Goal: Task Accomplishment & Management: Manage account settings

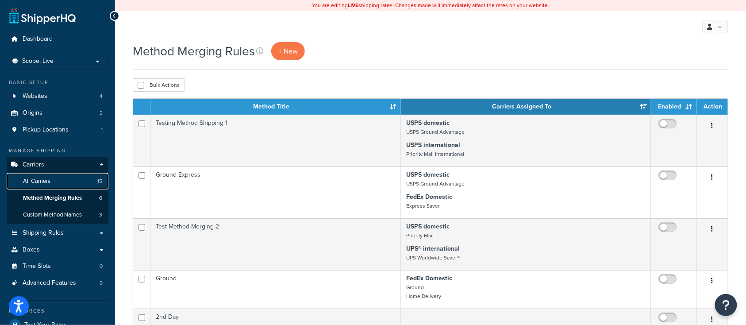
click at [43, 182] on span "All Carriers" at bounding box center [36, 181] width 27 height 8
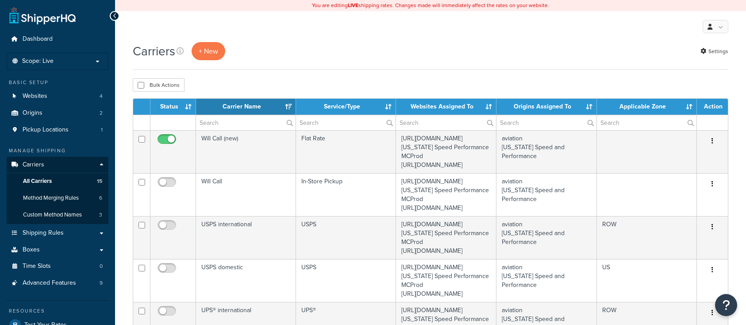
select select "15"
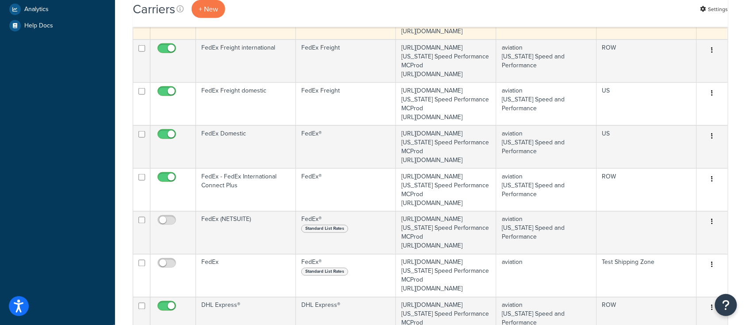
scroll to position [354, 0]
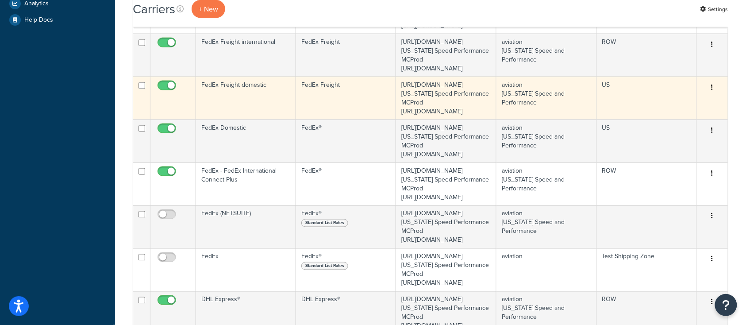
click at [266, 120] on td "FedEx Freight domestic" at bounding box center [246, 98] width 100 height 43
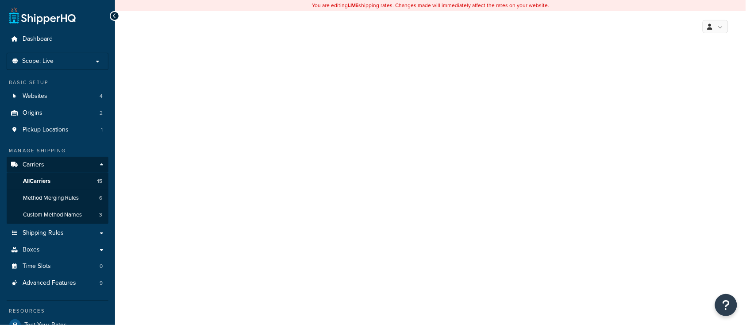
select select "fedExFreight"
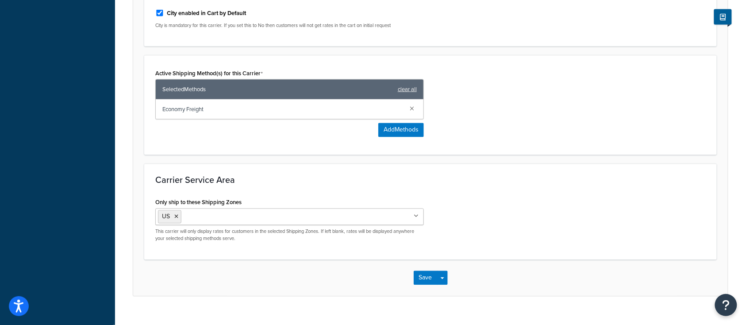
scroll to position [461, 0]
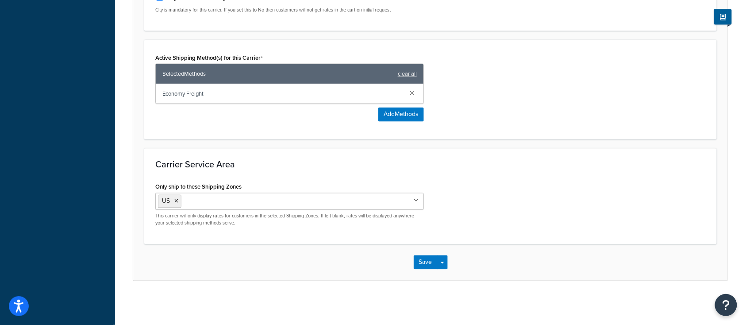
click at [355, 204] on ul "US" at bounding box center [289, 201] width 269 height 17
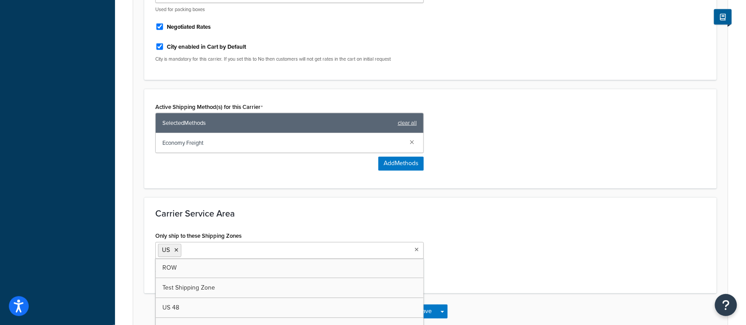
scroll to position [402, 0]
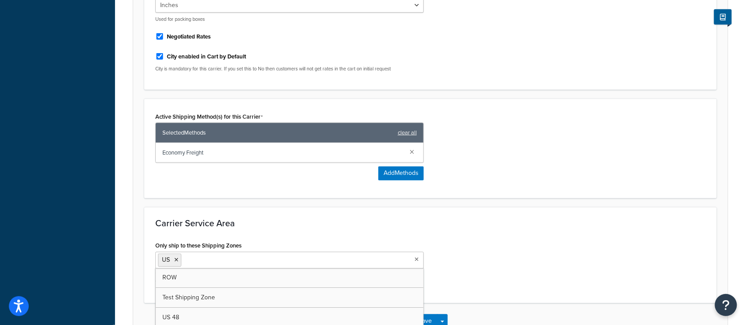
click at [252, 228] on h3 "Carrier Service Area" at bounding box center [430, 224] width 551 height 10
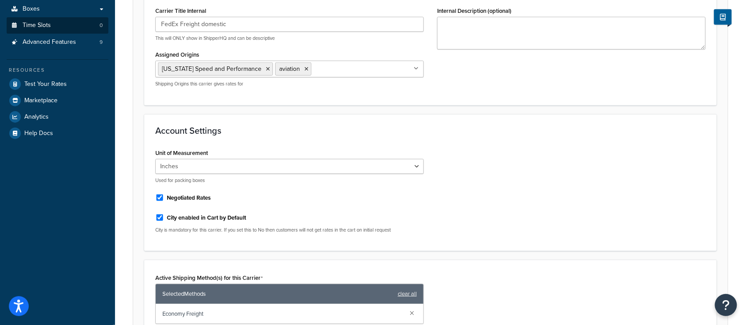
scroll to position [107, 0]
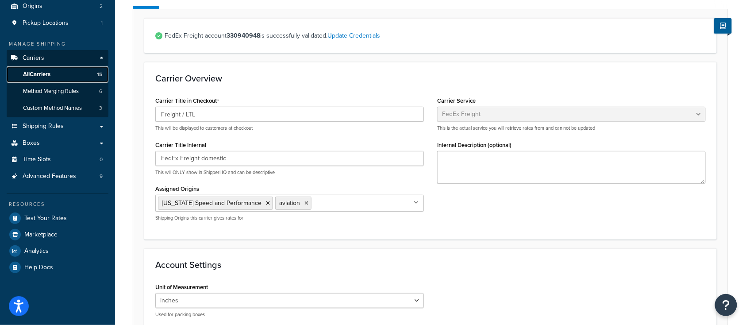
click at [35, 73] on span "All Carriers" at bounding box center [36, 75] width 27 height 8
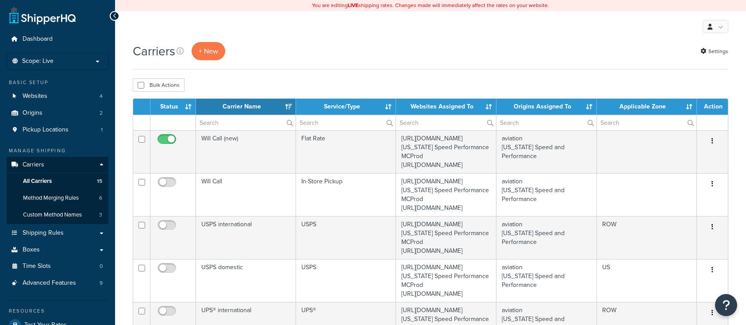
select select "15"
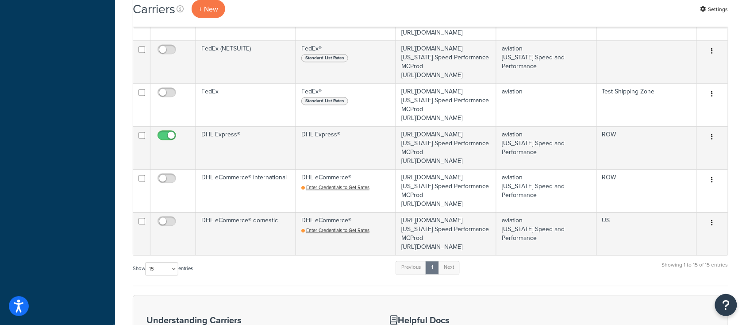
scroll to position [531, 0]
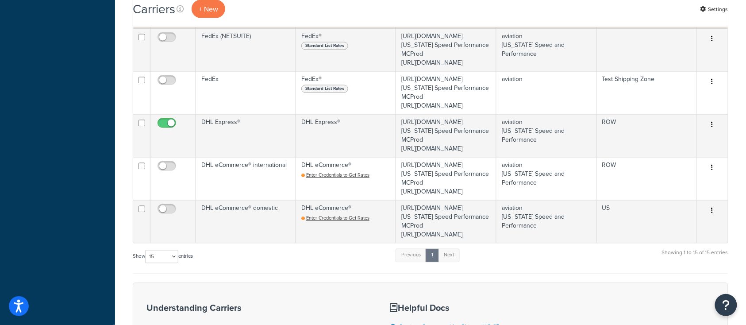
click at [233, 28] on td "FedEx - FedEx International Connect Plus" at bounding box center [246, 6] width 100 height 43
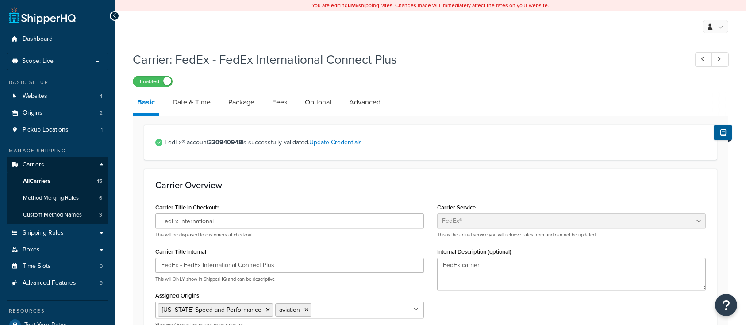
select select "fedEx"
select select "REGULAR_PICKUP"
select select "YOUR_PACKAGING"
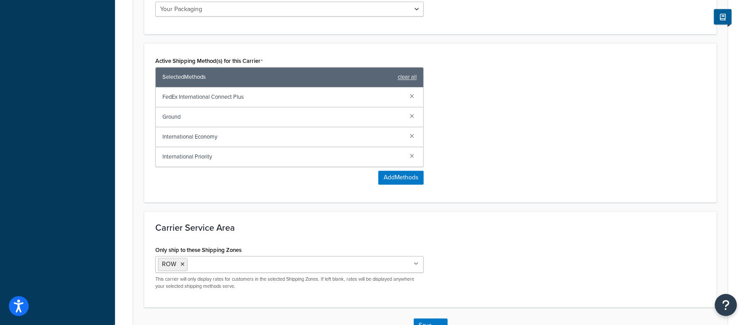
scroll to position [531, 0]
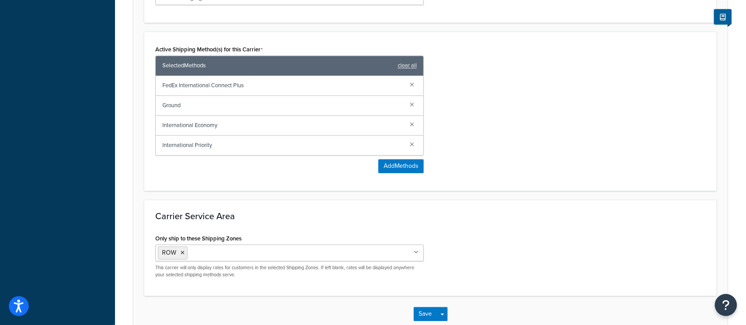
click at [330, 255] on ul "ROW" at bounding box center [289, 253] width 269 height 17
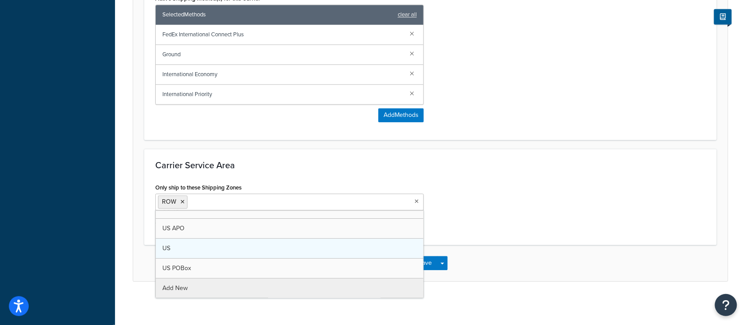
scroll to position [11, 0]
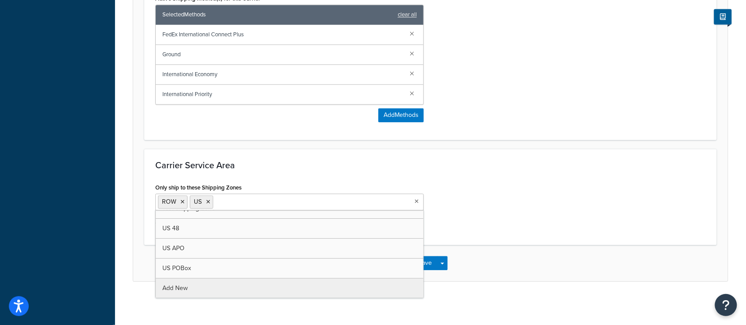
click at [571, 165] on h3 "Carrier Service Area" at bounding box center [430, 165] width 551 height 10
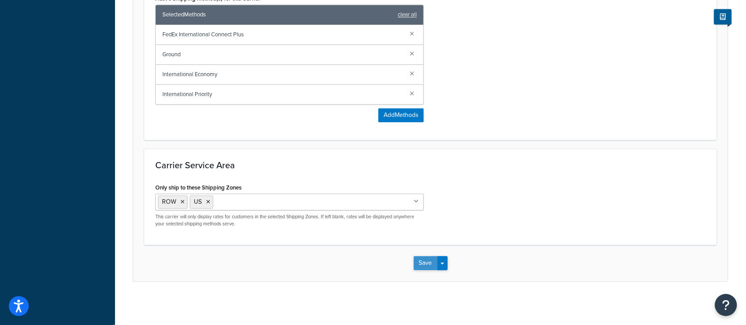
click at [421, 264] on button "Save" at bounding box center [426, 263] width 24 height 14
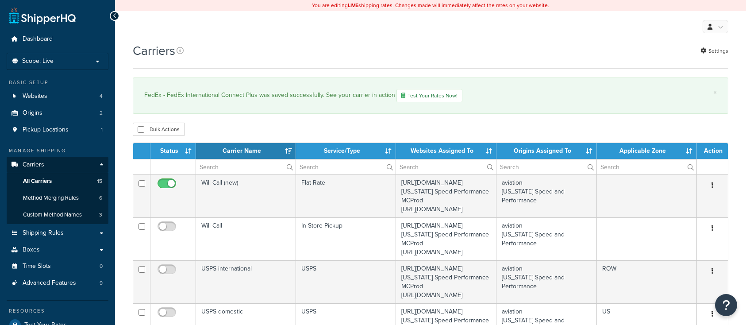
select select "15"
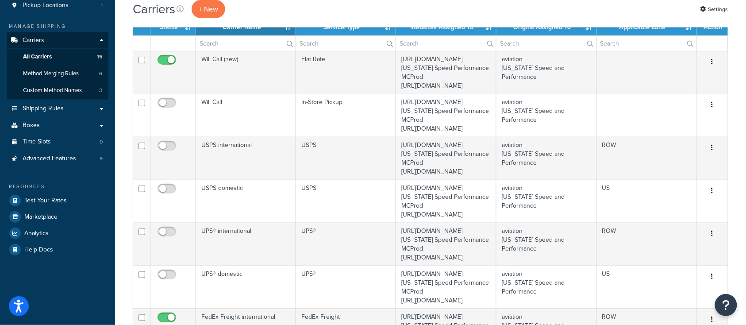
scroll to position [177, 0]
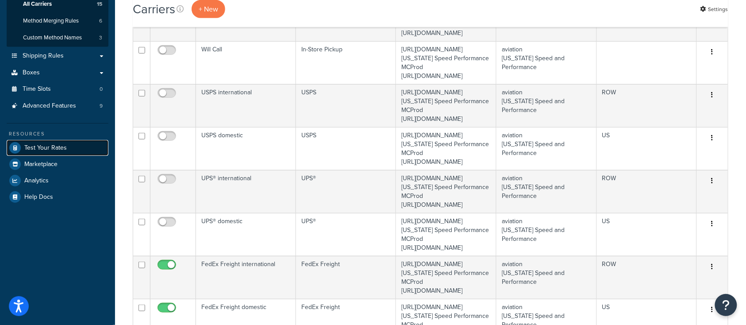
click at [41, 146] on span "Test Your Rates" at bounding box center [45, 148] width 42 height 8
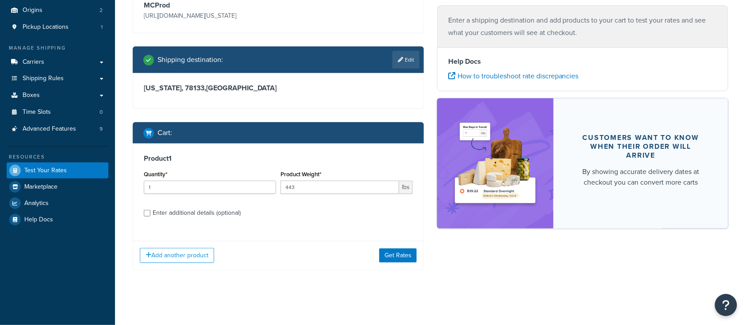
scroll to position [105, 0]
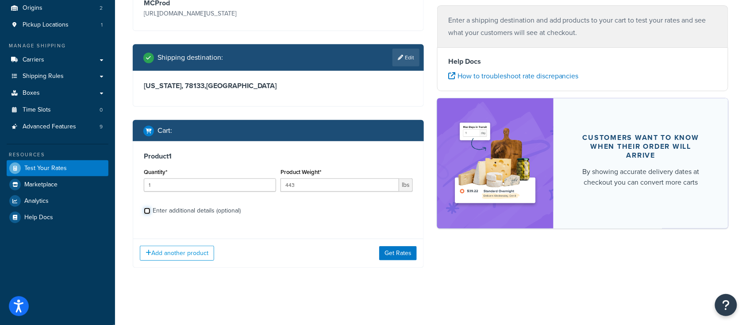
click at [146, 212] on input "Enter additional details (optional)" at bounding box center [147, 211] width 7 height 7
checkbox input "true"
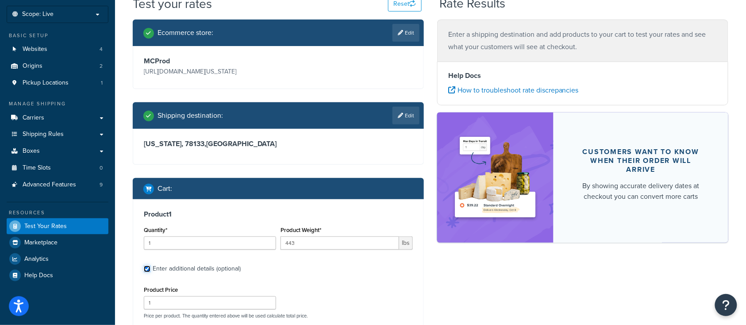
scroll to position [59, 0]
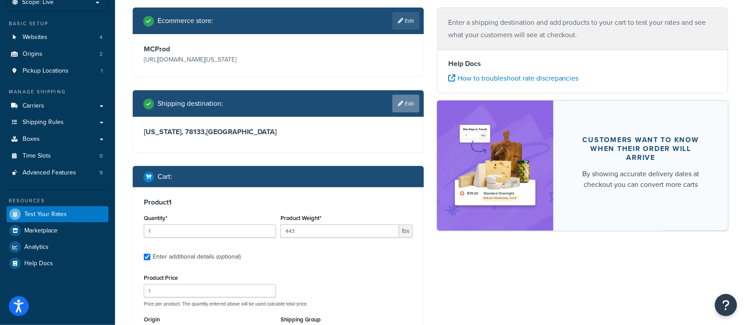
click at [406, 104] on link "Edit" at bounding box center [406, 104] width 27 height 18
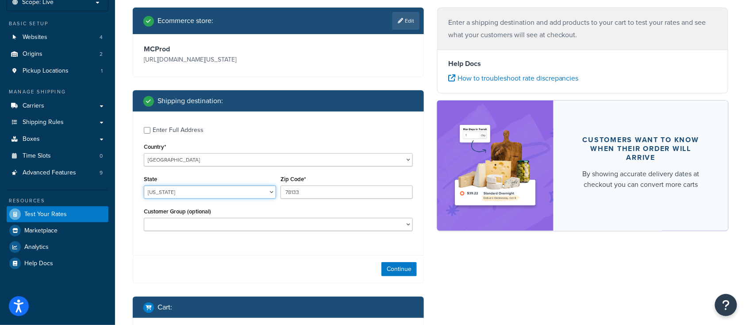
click at [193, 194] on select "Alabama Alaska American Samoa Arizona Arkansas Armed Forces Americas Armed Forc…" at bounding box center [210, 191] width 132 height 13
select select "HI"
click at [144, 186] on select "Alabama Alaska American Samoa Arizona Arkansas Armed Forces Americas Armed Forc…" at bounding box center [210, 191] width 132 height 13
drag, startPoint x: 301, startPoint y: 196, endPoint x: 225, endPoint y: 185, distance: 76.9
click at [228, 185] on div "State Alabama Alaska American Samoa Arizona Arkansas Armed Forces Americas Arme…" at bounding box center [279, 189] width 274 height 32
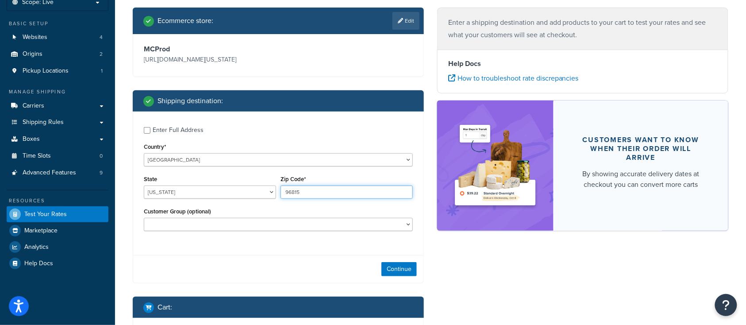
type input "96815"
click at [218, 134] on label "Enter Full Address" at bounding box center [283, 129] width 260 height 14
click at [150, 134] on input "Enter Full Address" at bounding box center [147, 130] width 7 height 7
checkbox input "true"
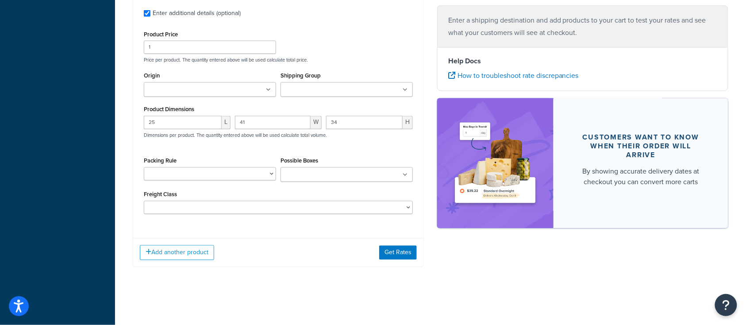
scroll to position [400, 0]
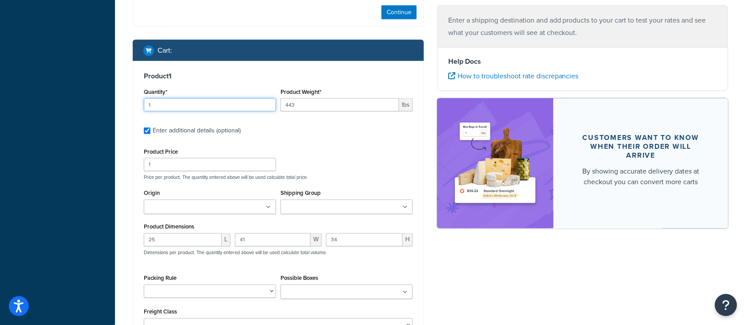
click at [155, 103] on input "1" at bounding box center [210, 104] width 132 height 13
type input "2"
click at [312, 133] on label "Enter additional details (optional)" at bounding box center [283, 130] width 260 height 14
click at [150, 133] on input "Enter additional details (optional)" at bounding box center [147, 130] width 7 height 7
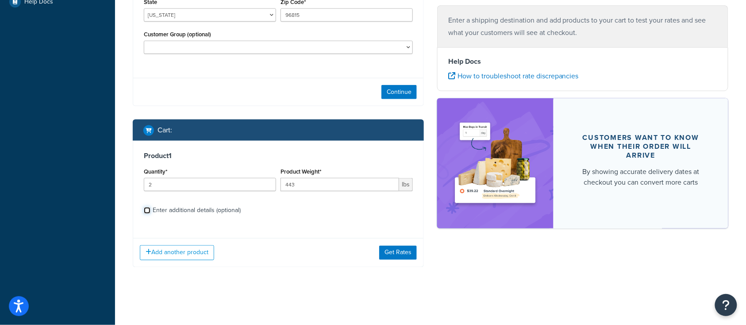
scroll to position [321, 0]
click at [219, 219] on div "Product 1 Quantity* 2 Product Weight* 443 lbs Enter additional details (optiona…" at bounding box center [278, 186] width 290 height 91
click at [148, 213] on input "Enter additional details (optional)" at bounding box center [147, 210] width 7 height 7
checkbox input "true"
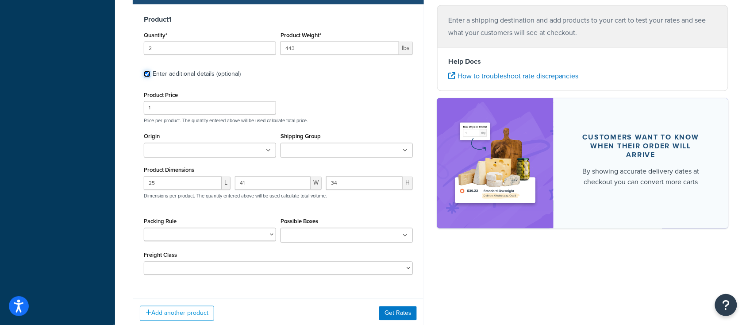
scroll to position [498, 0]
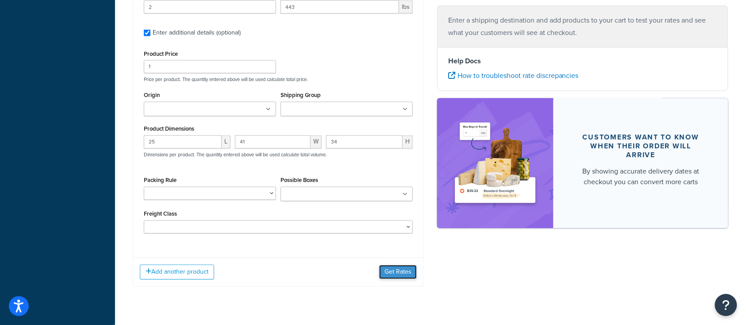
click at [390, 273] on button "Get Rates" at bounding box center [398, 272] width 38 height 14
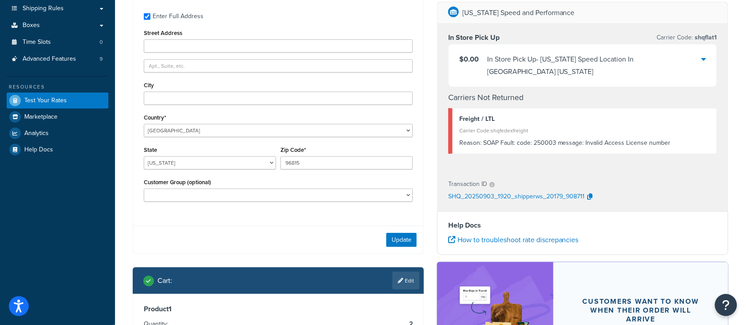
scroll to position [236, 0]
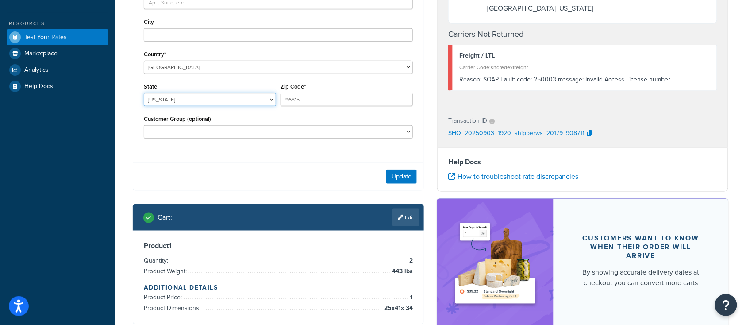
click at [249, 104] on select "Alabama Alaska American Samoa Arizona Arkansas Armed Forces Americas Armed Forc…" at bounding box center [210, 99] width 132 height 13
select select "TX"
click at [144, 93] on select "Alabama Alaska American Samoa Arizona Arkansas Armed Forces Americas Armed Forc…" at bounding box center [210, 99] width 132 height 13
click at [318, 95] on input "96815" at bounding box center [347, 99] width 132 height 13
click at [308, 180] on div "Update" at bounding box center [278, 176] width 290 height 28
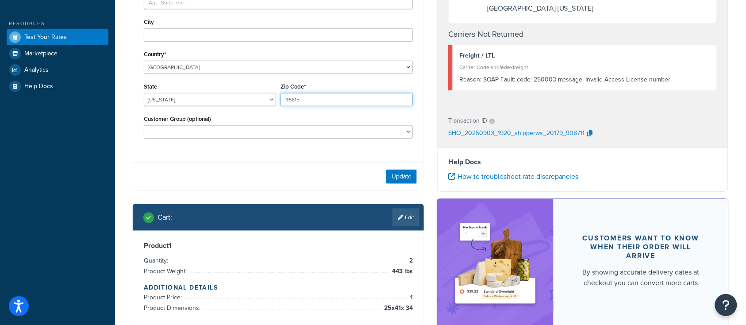
drag, startPoint x: 288, startPoint y: 100, endPoint x: 181, endPoint y: 96, distance: 107.2
click at [180, 96] on div "State Alabama Alaska American Samoa Arizona Arkansas Armed Forces Americas Arme…" at bounding box center [279, 97] width 274 height 32
type input "78133"
click at [404, 177] on button "Update" at bounding box center [401, 177] width 31 height 14
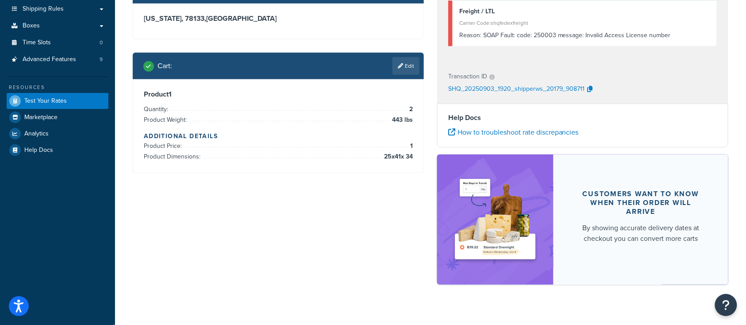
scroll to position [0, 0]
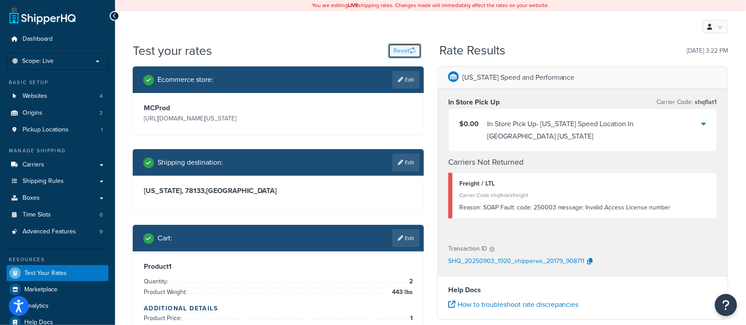
drag, startPoint x: 400, startPoint y: 55, endPoint x: 362, endPoint y: 133, distance: 86.5
click at [362, 133] on div "Test your rates Reset Rate Results 09/03/2025, 3:22 PM Ecommerce store : Edit M…" at bounding box center [431, 254] width 596 height 424
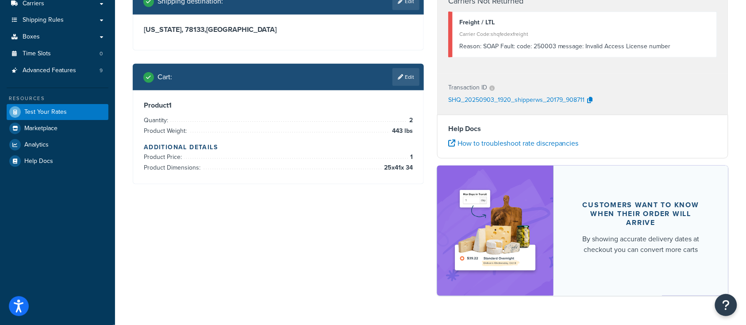
scroll to position [172, 0]
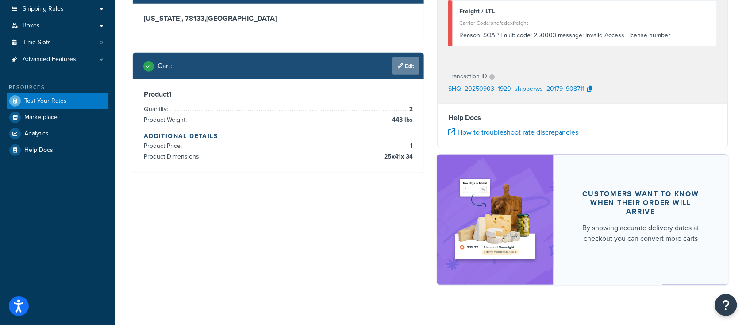
click at [411, 65] on link "Edit" at bounding box center [406, 66] width 27 height 18
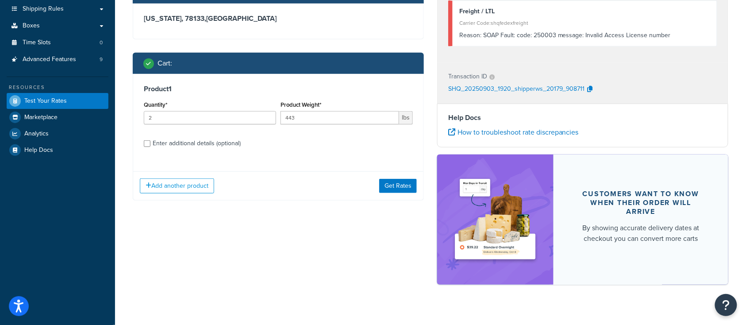
click at [152, 147] on div "Enter additional details (optional)" at bounding box center [278, 142] width 269 height 14
click at [147, 142] on input "Enter additional details (optional)" at bounding box center [147, 143] width 7 height 7
checkbox input "true"
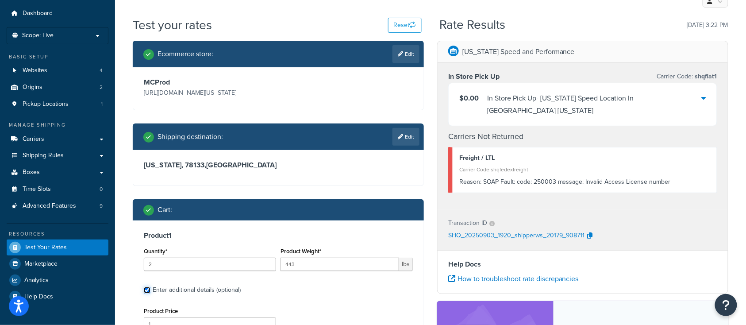
scroll to position [0, 0]
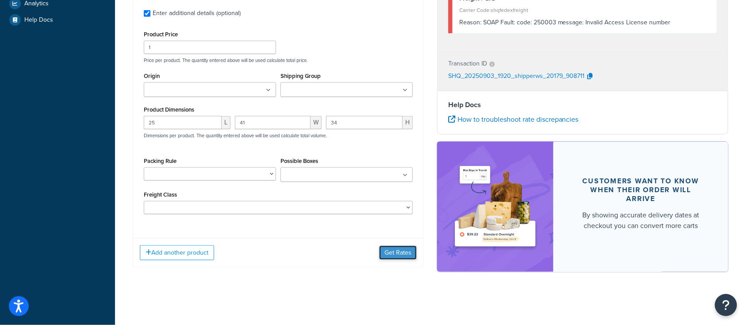
click at [393, 251] on button "Get Rates" at bounding box center [398, 253] width 38 height 14
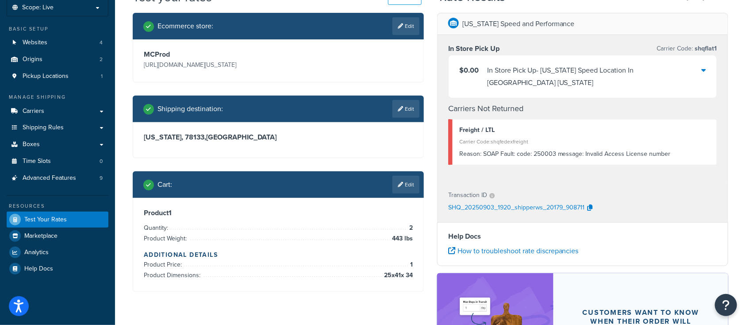
scroll to position [118, 0]
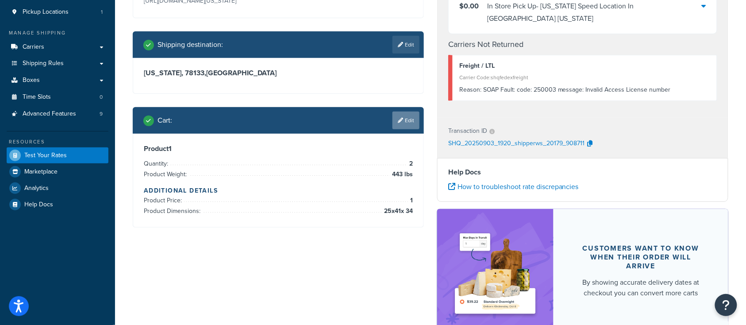
click at [410, 124] on link "Edit" at bounding box center [406, 121] width 27 height 18
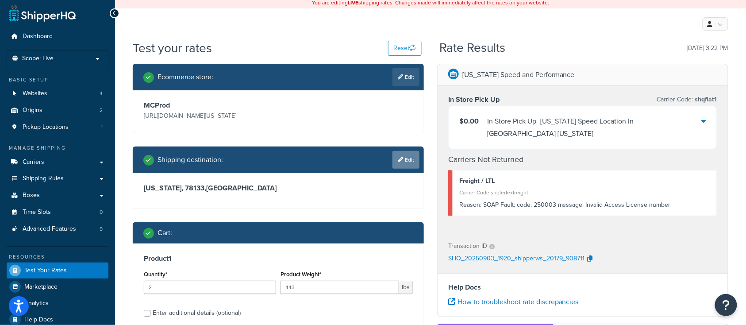
scroll to position [0, 0]
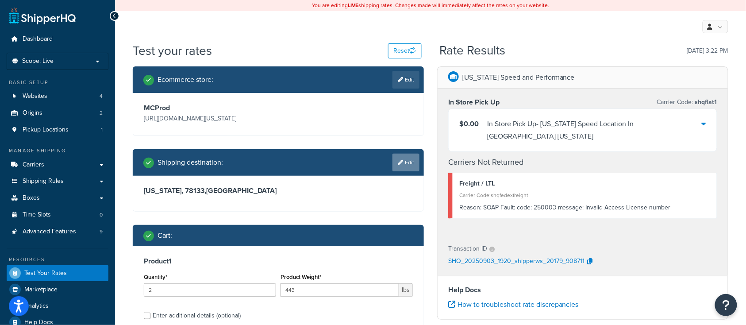
click at [410, 162] on link "Edit" at bounding box center [406, 163] width 27 height 18
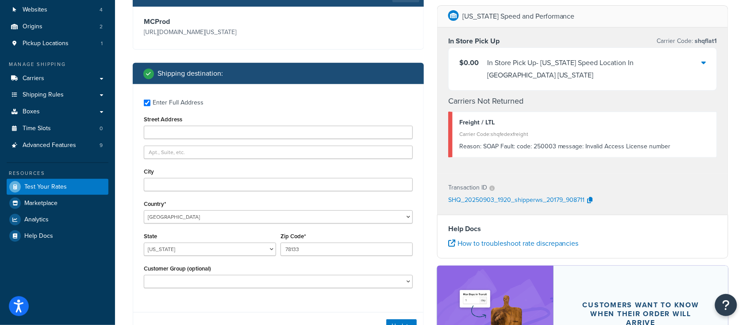
scroll to position [118, 0]
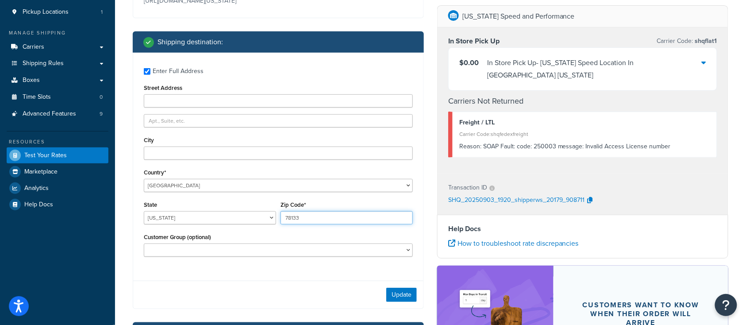
click at [313, 220] on input "78133" at bounding box center [347, 217] width 132 height 13
click at [218, 224] on select "Alabama Alaska American Samoa Arizona Arkansas Armed Forces Americas Armed Forc…" at bounding box center [210, 217] width 132 height 13
select select "NJ"
click at [144, 211] on select "Alabama Alaska American Samoa Arizona Arkansas Armed Forces Americas Armed Forc…" at bounding box center [210, 217] width 132 height 13
drag, startPoint x: 318, startPoint y: 218, endPoint x: 222, endPoint y: 211, distance: 96.3
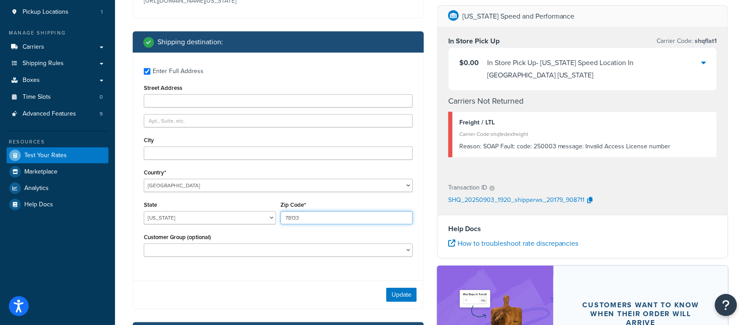
click at [224, 210] on div "State Alabama Alaska American Samoa Arizona Arkansas Armed Forces Americas Arme…" at bounding box center [279, 215] width 274 height 32
type input "07950"
click at [296, 291] on div "Update" at bounding box center [278, 295] width 290 height 28
click at [411, 294] on button "Update" at bounding box center [401, 295] width 31 height 14
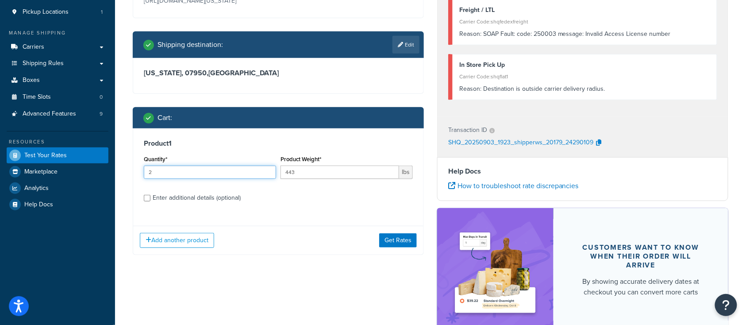
drag, startPoint x: 166, startPoint y: 175, endPoint x: 115, endPoint y: 174, distance: 50.9
click at [115, 174] on div "Dashboard Scope: Live Basic Setup Websites 4 Origins 2 Pickup Locations 1 Manag…" at bounding box center [373, 136] width 746 height 509
type input "1"
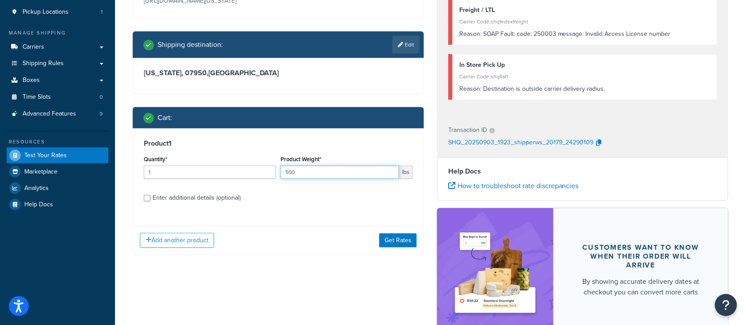
type input "500"
click at [150, 201] on input "Enter additional details (optional)" at bounding box center [147, 198] width 7 height 7
checkbox input "true"
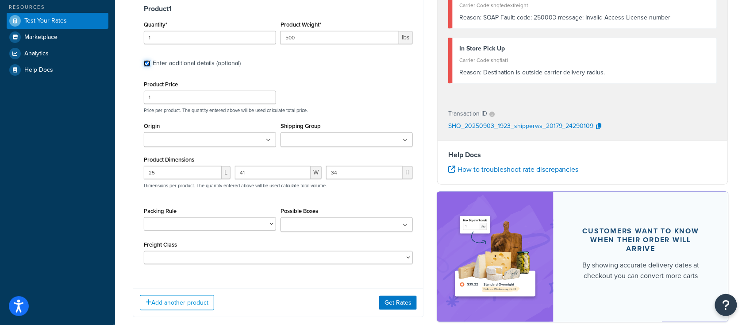
scroll to position [302, 0]
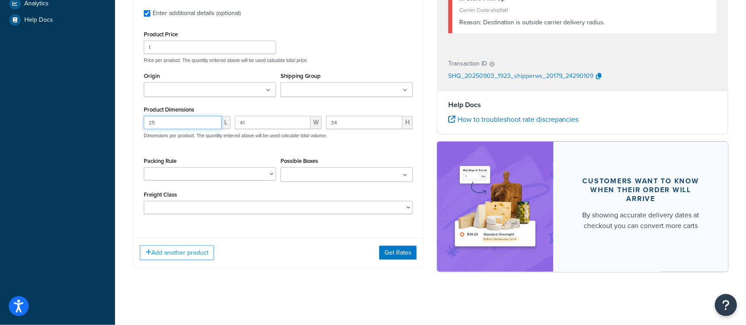
drag, startPoint x: 158, startPoint y: 122, endPoint x: 120, endPoint y: 121, distance: 37.6
click at [122, 121] on div "Test your rates Reset Rate Results 09/03/2025, 3:23 PM Ecommerce store : Edit M…" at bounding box center [430, 21] width 631 height 563
drag, startPoint x: 247, startPoint y: 123, endPoint x: 207, endPoint y: 123, distance: 39.4
click at [207, 123] on div "L 41 W 34 H Dimensions per product. The quantity entered above will be used cal…" at bounding box center [279, 132] width 274 height 32
click at [345, 127] on input "34" at bounding box center [364, 122] width 77 height 13
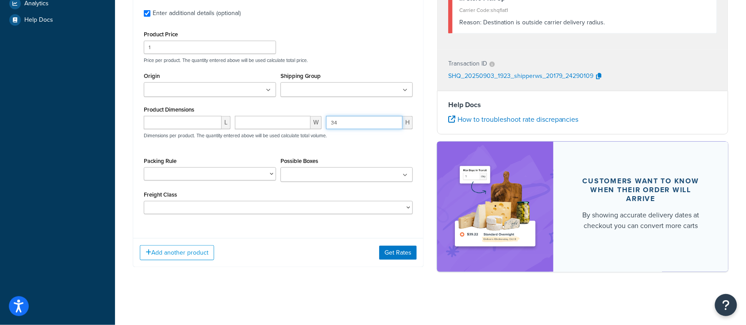
drag, startPoint x: 341, startPoint y: 124, endPoint x: 270, endPoint y: 122, distance: 71.8
click at [273, 122] on div "L W 34 H Dimensions per product. The quantity entered above will be used calcul…" at bounding box center [279, 132] width 274 height 32
click at [334, 252] on div "Add another product Get Rates" at bounding box center [278, 252] width 290 height 29
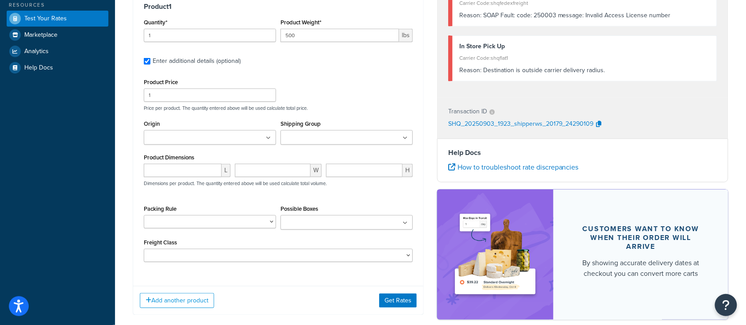
scroll to position [243, 0]
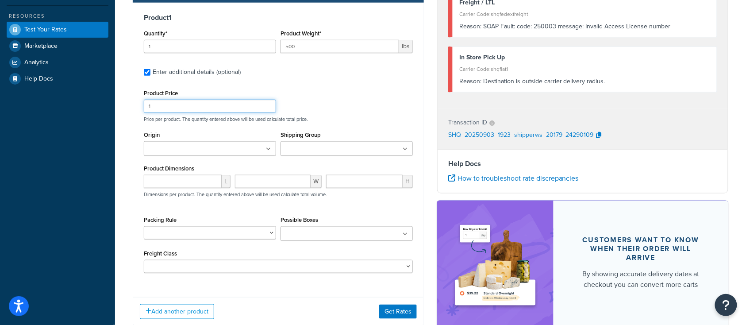
drag, startPoint x: 152, startPoint y: 106, endPoint x: 112, endPoint y: 104, distance: 40.4
click at [127, 104] on div "Ecommerce store : Edit MCProd https://mcprod.texas-speed.com/ Shipping destinat…" at bounding box center [278, 81] width 305 height 517
click at [388, 312] on button "Get Rates" at bounding box center [398, 312] width 38 height 14
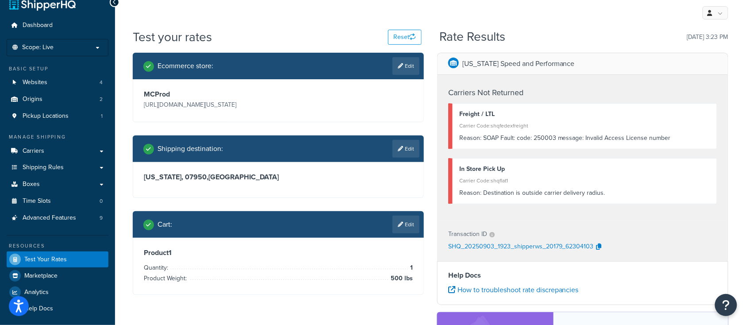
scroll to position [0, 0]
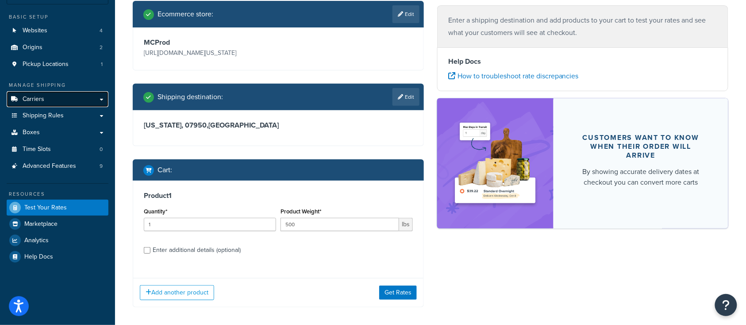
click at [31, 103] on span "Carriers" at bounding box center [34, 100] width 22 height 8
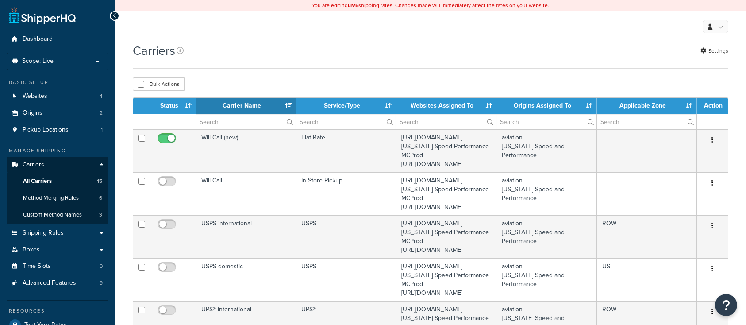
select select "15"
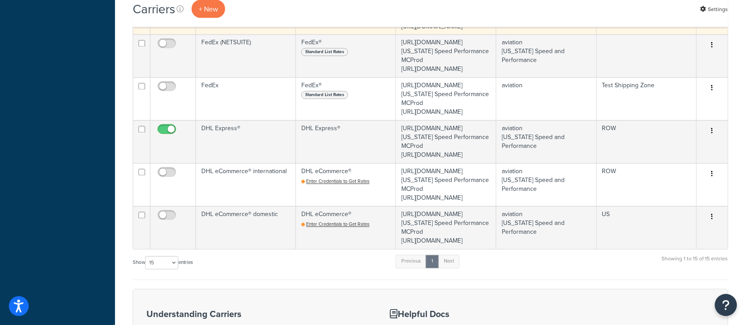
scroll to position [531, 0]
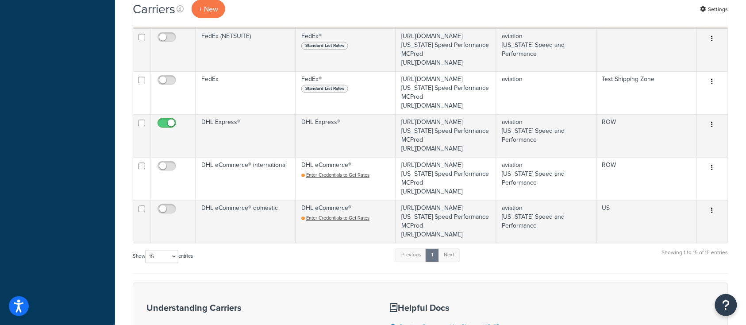
click at [250, 28] on td "FedEx - FedEx International Connect Plus" at bounding box center [246, 6] width 100 height 43
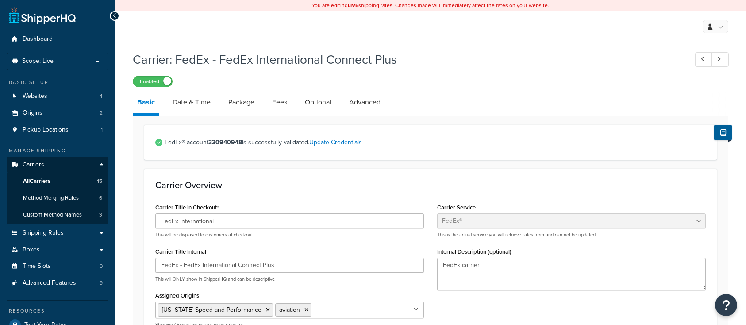
select select "fedEx"
select select "REGULAR_PICKUP"
select select "YOUR_PACKAGING"
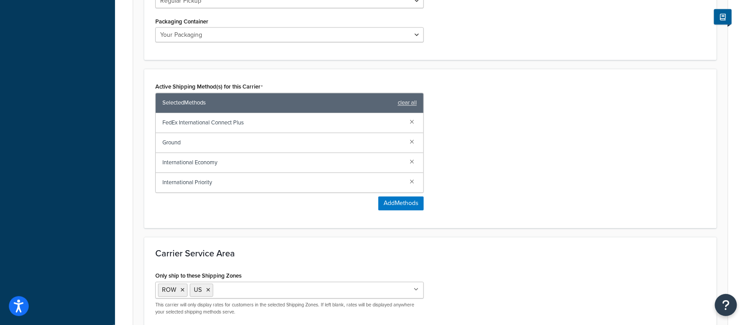
scroll to position [531, 0]
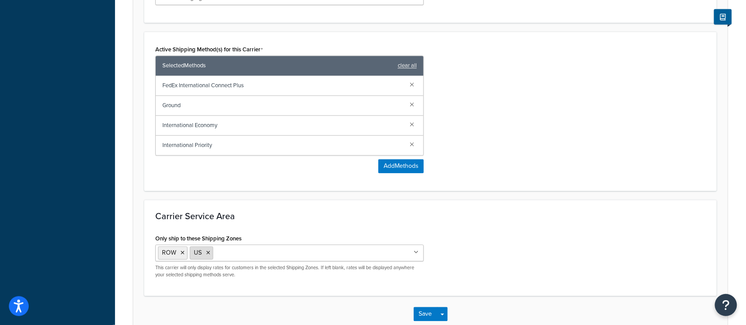
click at [208, 253] on icon at bounding box center [208, 253] width 4 height 5
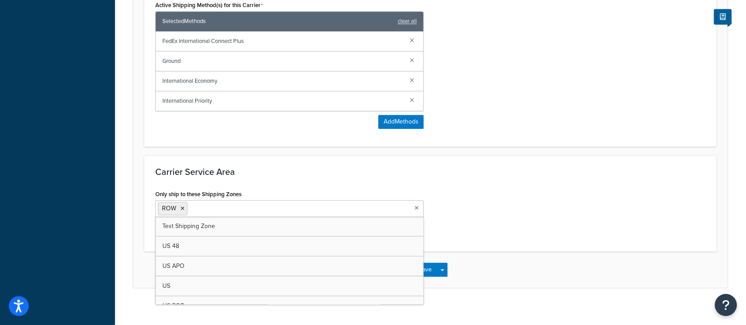
scroll to position [583, 0]
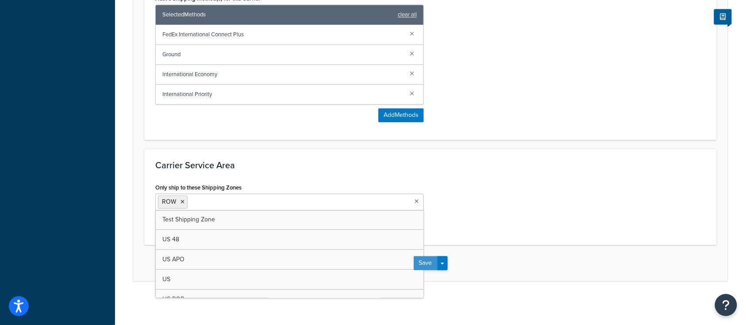
click at [429, 265] on button "Save" at bounding box center [426, 263] width 24 height 14
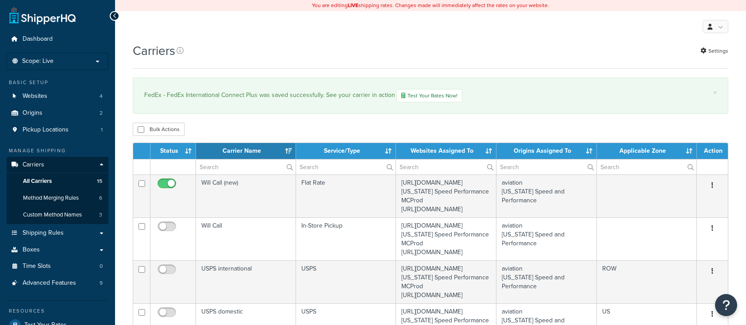
select select "15"
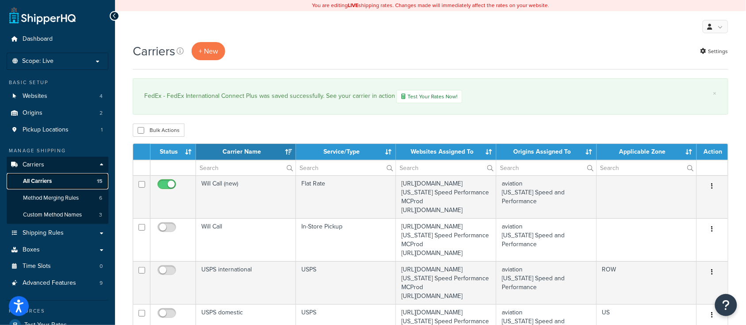
click at [45, 180] on span "All Carriers" at bounding box center [37, 181] width 29 height 8
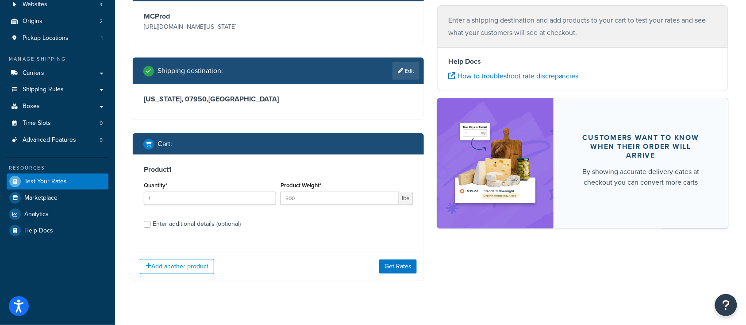
scroll to position [105, 0]
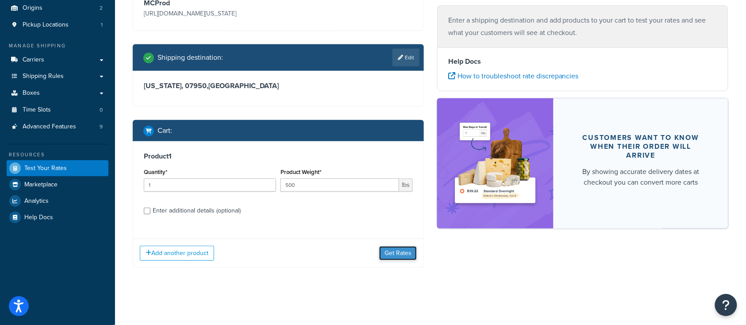
click at [394, 252] on button "Get Rates" at bounding box center [398, 253] width 38 height 14
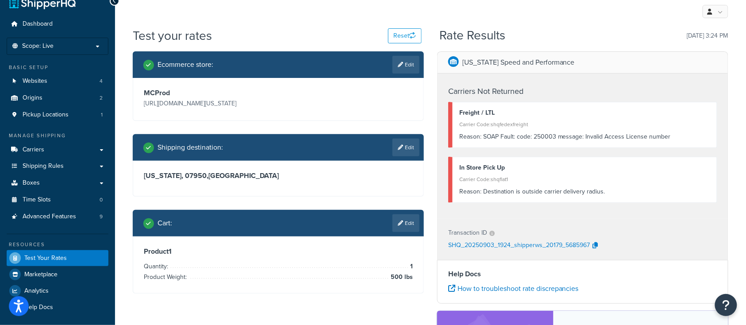
scroll to position [0, 0]
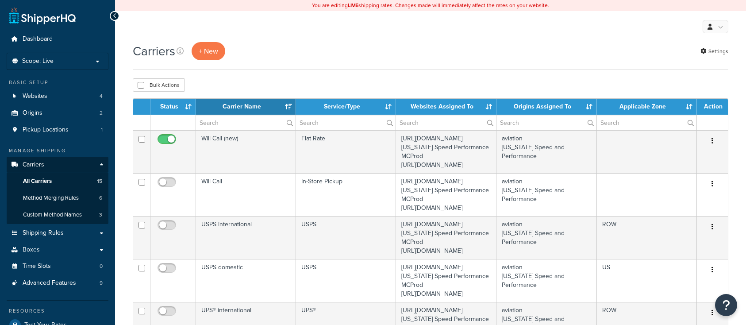
select select "15"
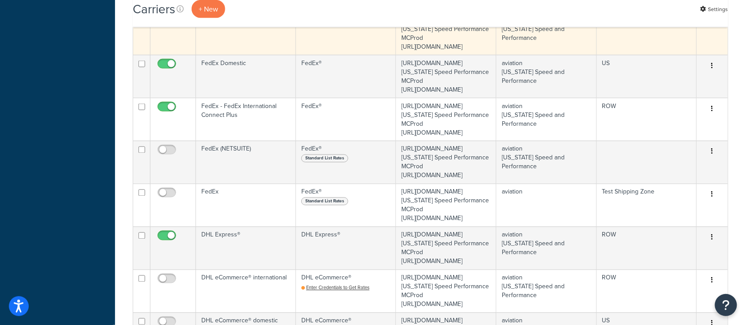
scroll to position [413, 0]
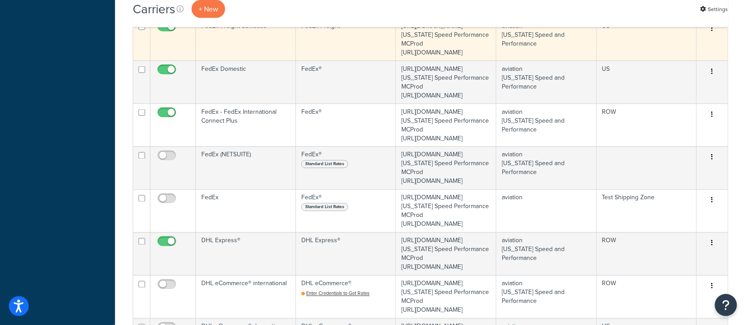
click at [245, 61] on td "FedEx Freight domestic" at bounding box center [246, 39] width 100 height 43
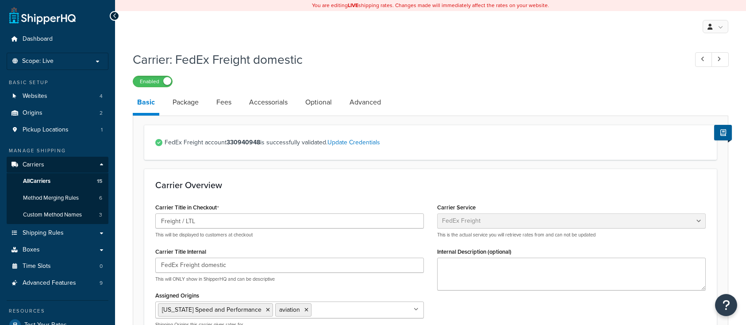
select select "fedExFreight"
click at [265, 106] on link "Accessorials" at bounding box center [268, 102] width 47 height 21
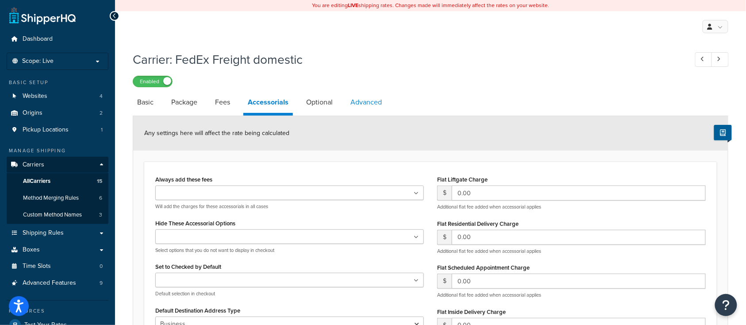
click at [364, 106] on link "Advanced" at bounding box center [366, 102] width 40 height 21
select select "false"
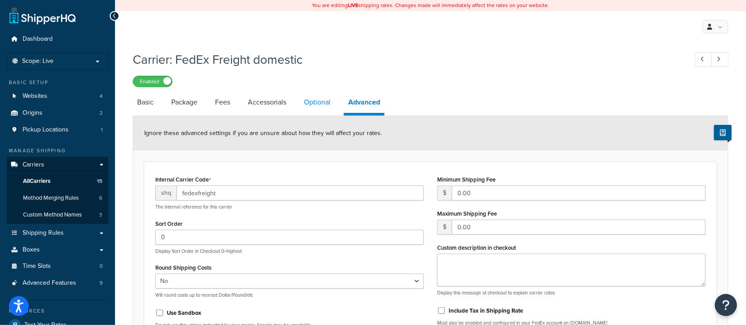
click at [309, 105] on link "Optional" at bounding box center [317, 102] width 35 height 21
select select "55"
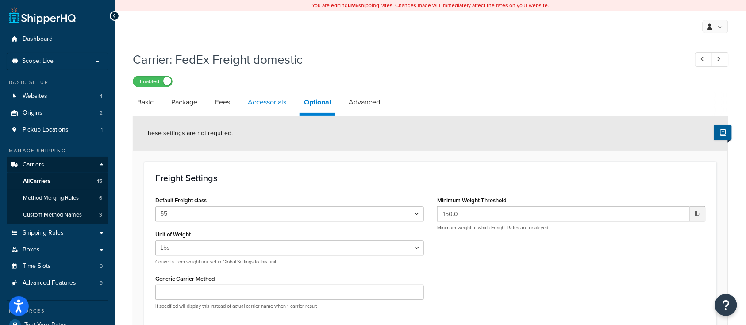
click at [257, 100] on link "Accessorials" at bounding box center [266, 102] width 47 height 21
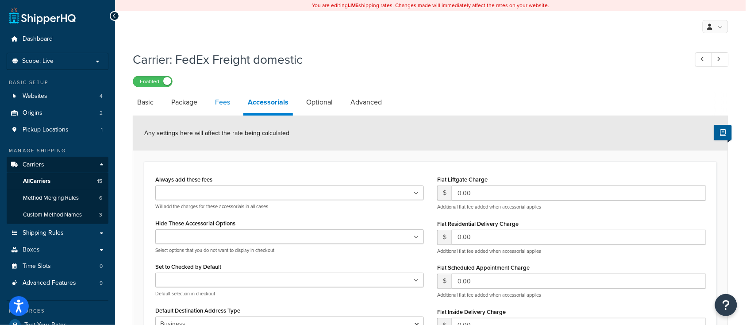
click at [224, 106] on link "Fees" at bounding box center [223, 102] width 24 height 21
select select "AFTER"
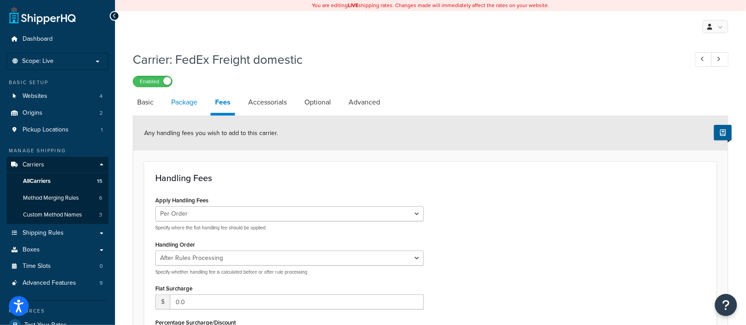
click at [184, 106] on link "Package" at bounding box center [184, 102] width 35 height 21
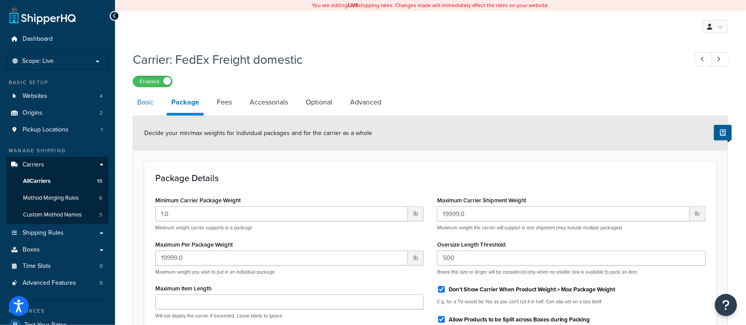
click at [147, 106] on link "Basic" at bounding box center [145, 102] width 25 height 21
select select "fedExFreight"
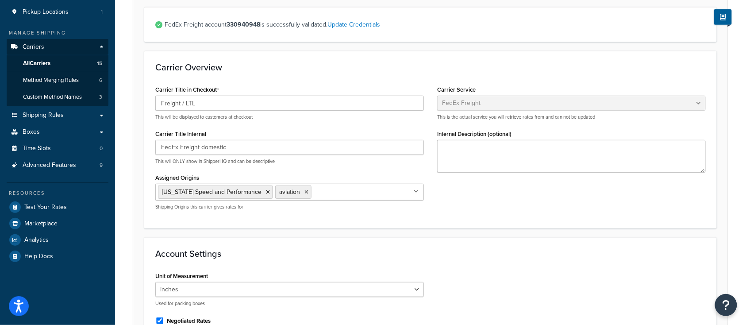
scroll to position [59, 0]
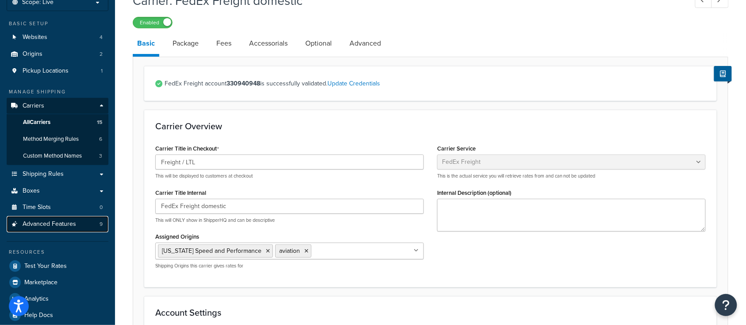
click at [45, 224] on span "Advanced Features" at bounding box center [50, 224] width 54 height 8
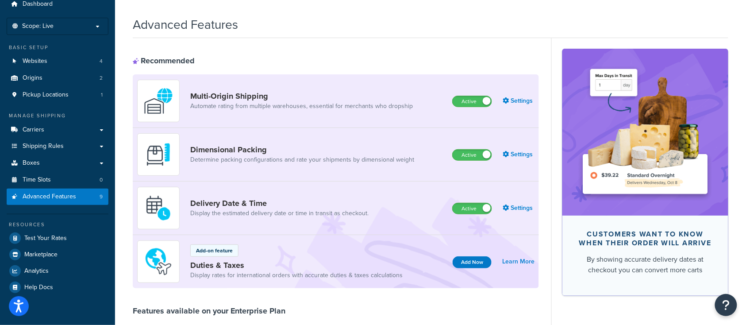
scroll to position [25, 0]
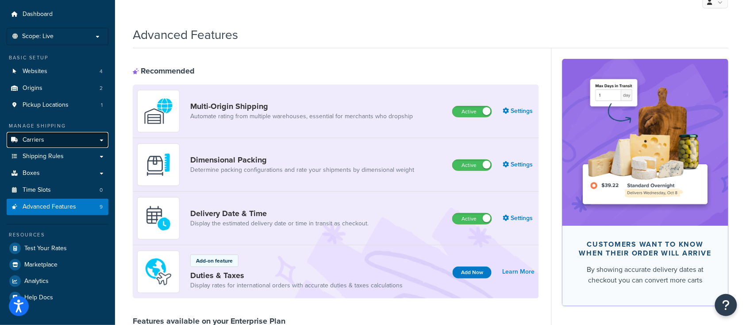
click at [36, 142] on span "Carriers" at bounding box center [34, 140] width 22 height 8
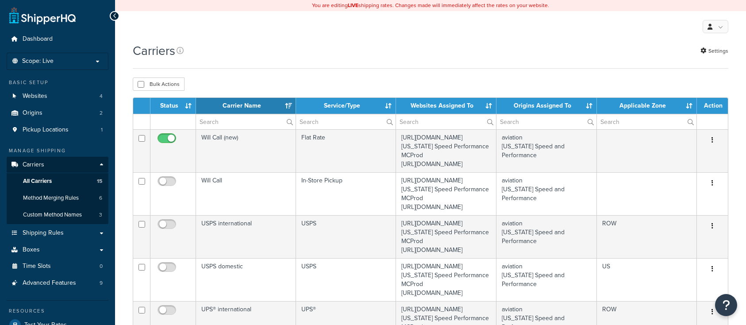
select select "15"
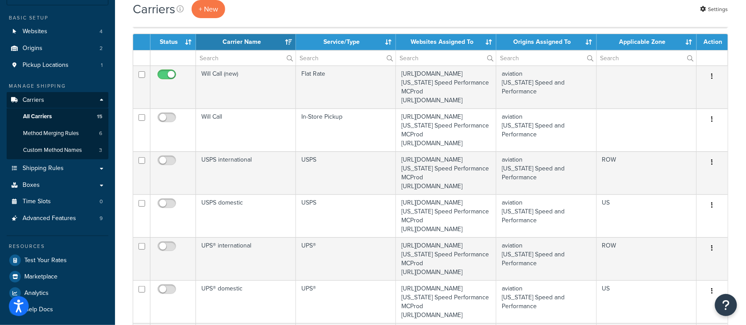
scroll to position [59, 0]
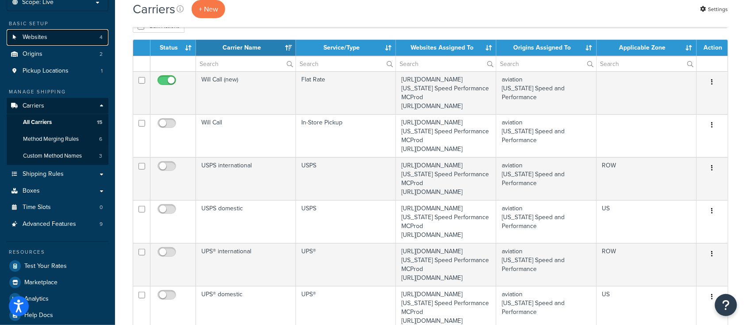
click at [56, 34] on link "Websites 4" at bounding box center [58, 37] width 102 height 16
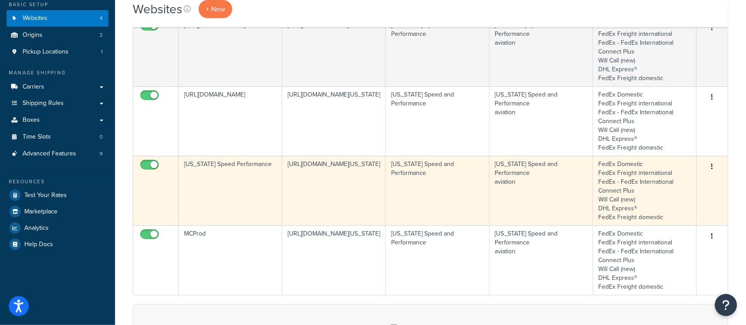
scroll to position [65, 0]
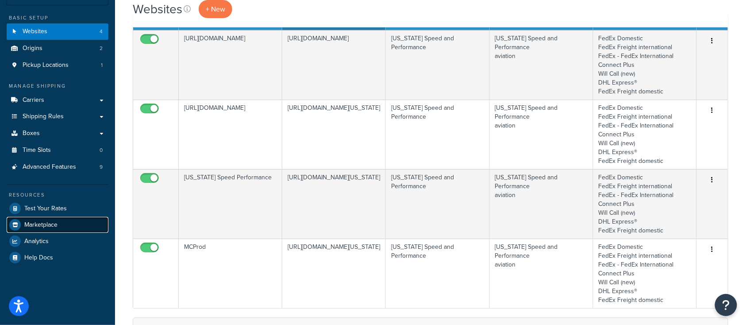
click at [39, 226] on span "Marketplace" at bounding box center [40, 225] width 33 height 8
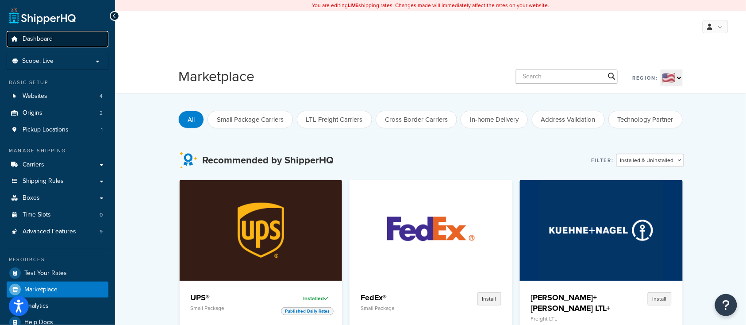
click at [35, 42] on span "Dashboard" at bounding box center [38, 39] width 30 height 8
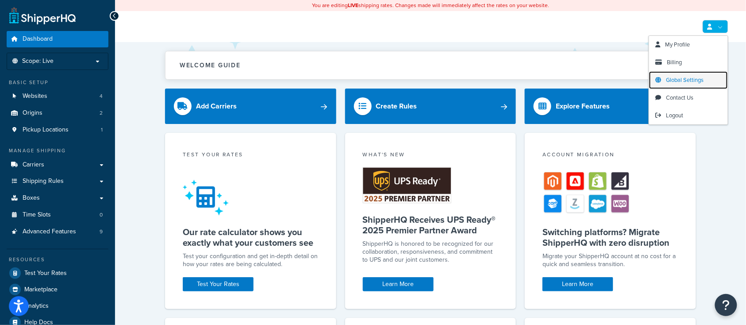
click at [696, 78] on span "Global Settings" at bounding box center [686, 80] width 38 height 8
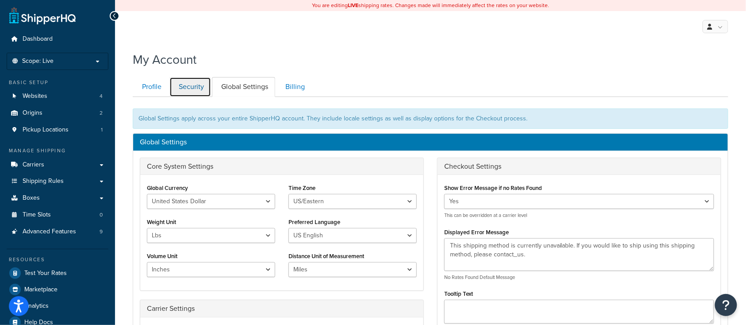
click at [186, 90] on link "Security" at bounding box center [191, 87] width 42 height 20
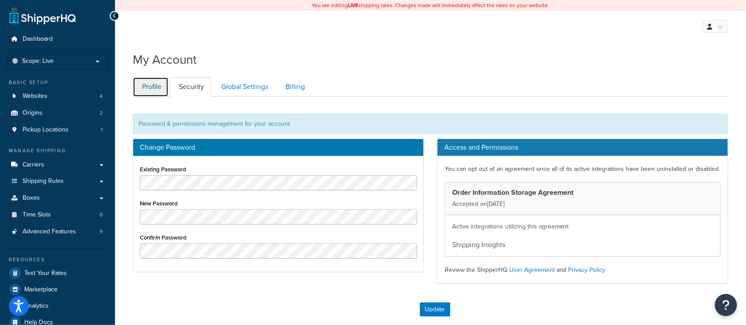
click at [146, 89] on link "Profile" at bounding box center [151, 87] width 36 height 20
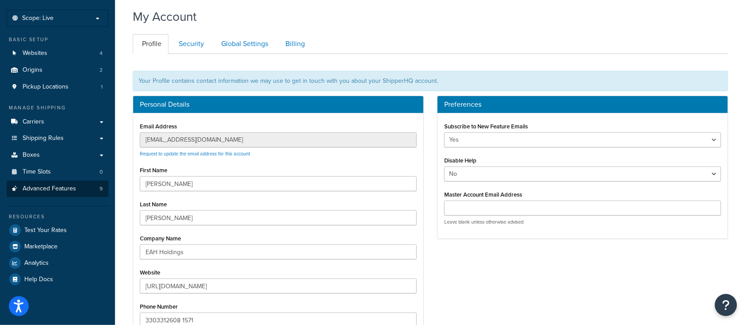
scroll to position [38, 0]
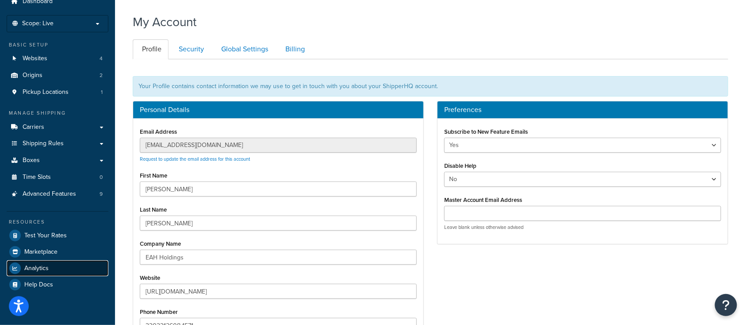
click at [40, 272] on link "Analytics" at bounding box center [58, 268] width 102 height 16
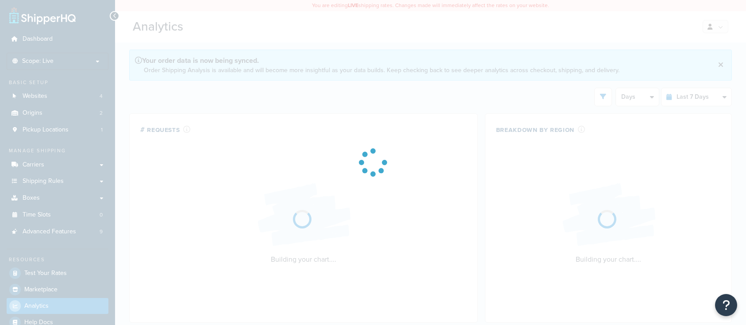
select select "last_7_days"
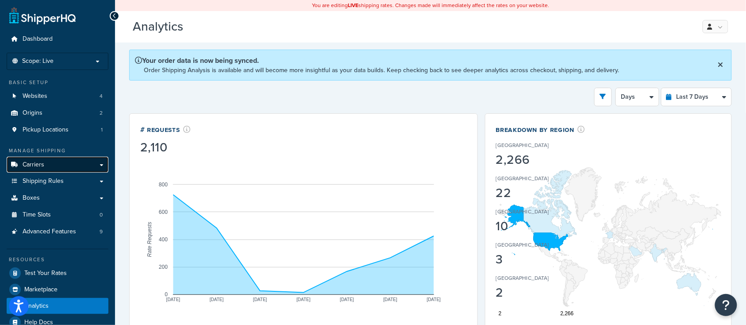
click at [44, 170] on link "Carriers" at bounding box center [58, 165] width 102 height 16
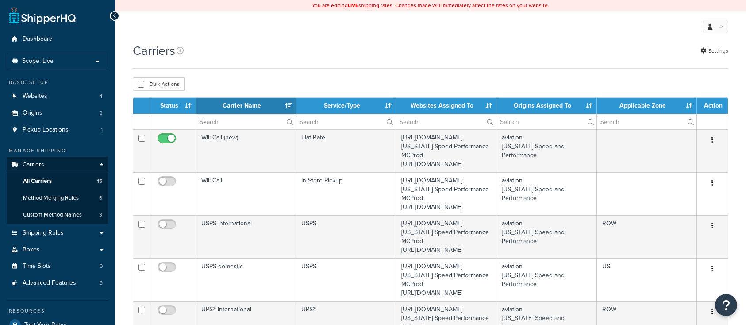
select select "15"
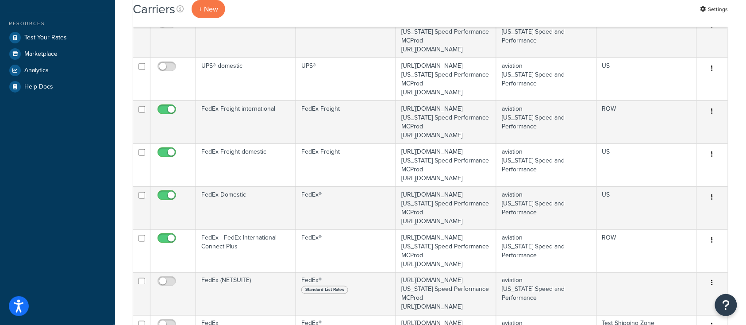
scroll to position [354, 0]
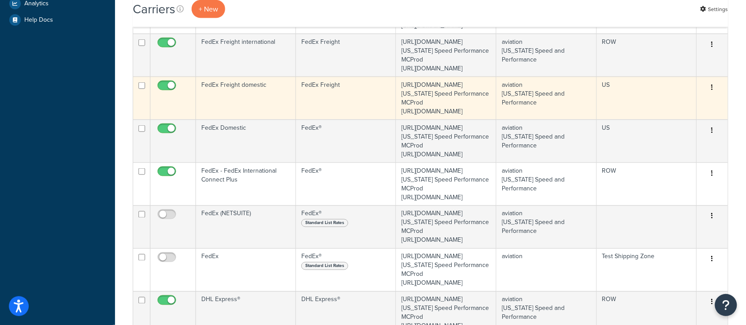
click at [228, 120] on td "FedEx Freight domestic" at bounding box center [246, 98] width 100 height 43
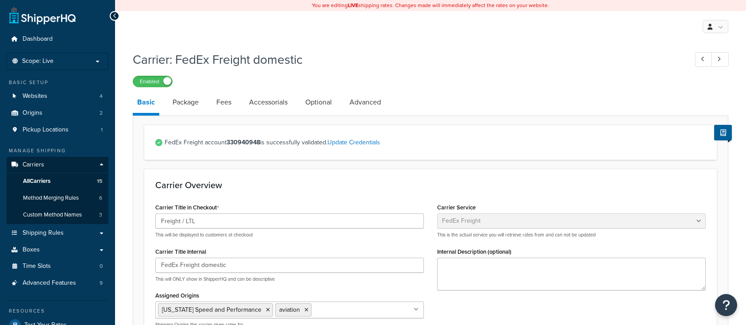
select select "fedExFreight"
click at [265, 103] on link "Accessorials" at bounding box center [268, 102] width 47 height 21
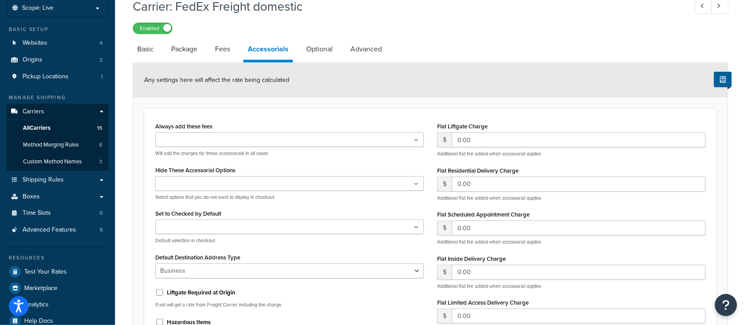
scroll to position [59, 0]
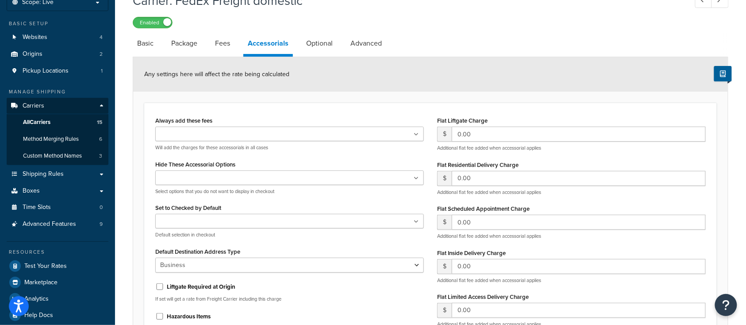
click at [311, 139] on ul at bounding box center [289, 134] width 269 height 15
click at [263, 105] on div "Always add these fees Liftgate Address Type Scheduled Appointment Inside Delive…" at bounding box center [430, 234] width 573 height 262
click at [246, 142] on div "Liftgate Address Type Scheduled Appointment Inside Delivery Limited Access Deli…" at bounding box center [289, 139] width 269 height 24
click at [179, 135] on input "Always add these fees" at bounding box center [197, 135] width 78 height 10
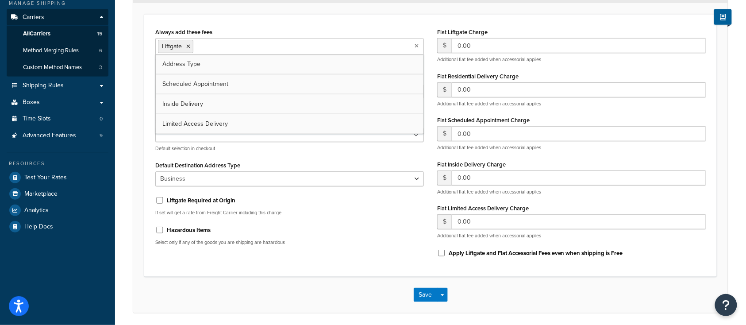
scroll to position [180, 0]
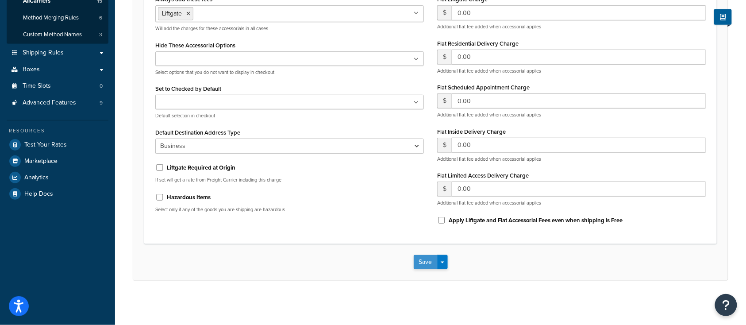
click at [424, 266] on button "Save" at bounding box center [426, 262] width 24 height 14
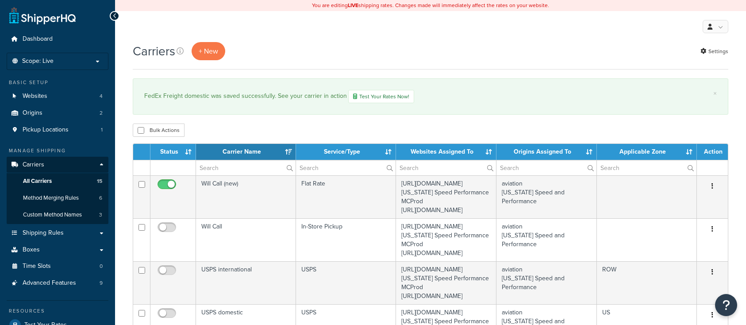
select select "15"
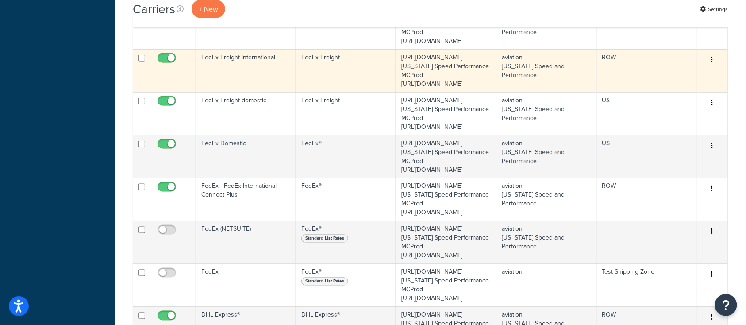
scroll to position [354, 0]
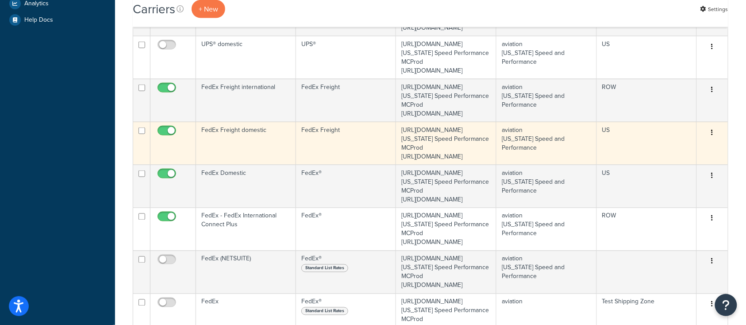
click at [258, 165] on td "FedEx Freight domestic" at bounding box center [246, 143] width 100 height 43
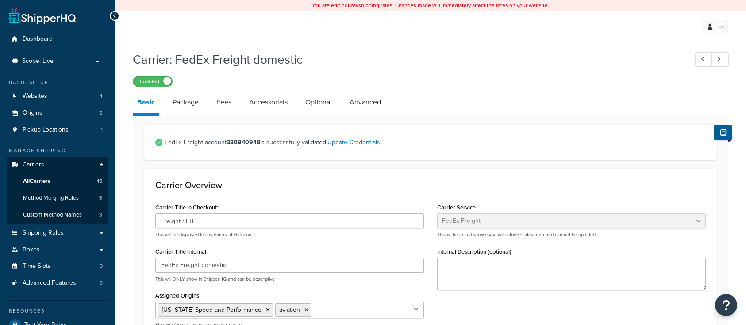
select select "fedExFreight"
click at [261, 100] on link "Accessorials" at bounding box center [268, 102] width 47 height 21
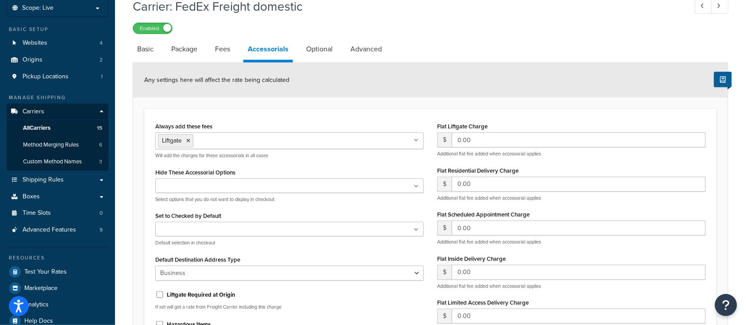
scroll to position [59, 0]
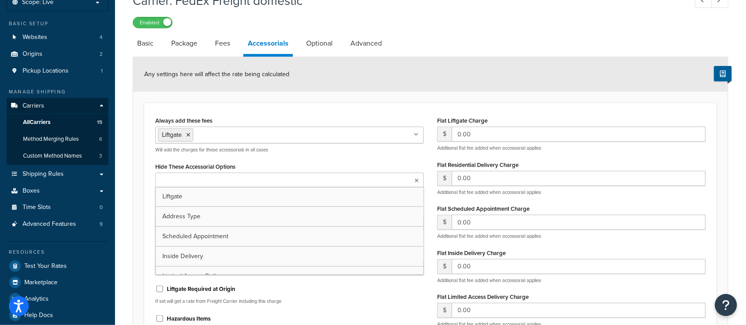
click at [254, 180] on ul at bounding box center [289, 180] width 269 height 15
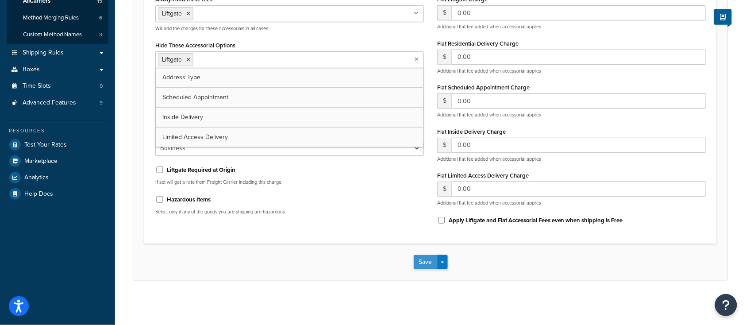
click at [423, 264] on button "Save" at bounding box center [426, 262] width 24 height 14
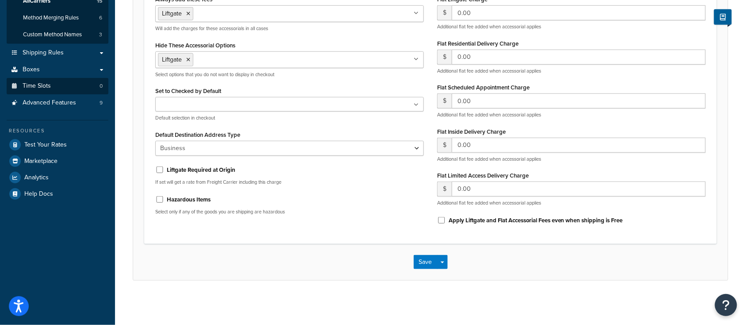
scroll to position [0, 0]
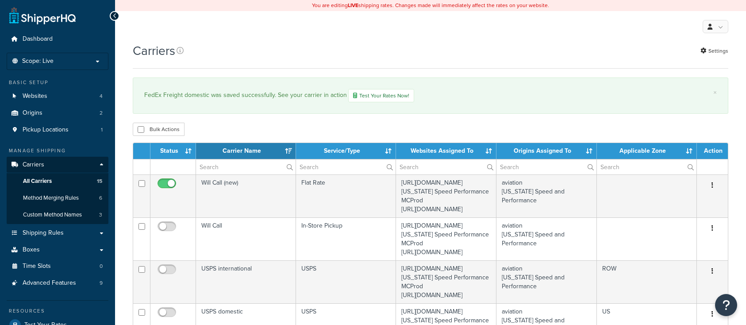
select select "15"
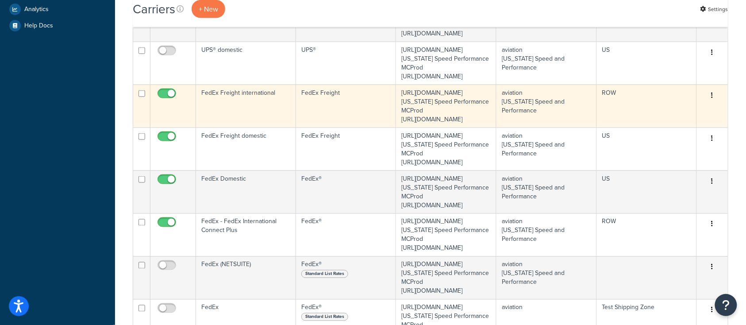
scroll to position [354, 0]
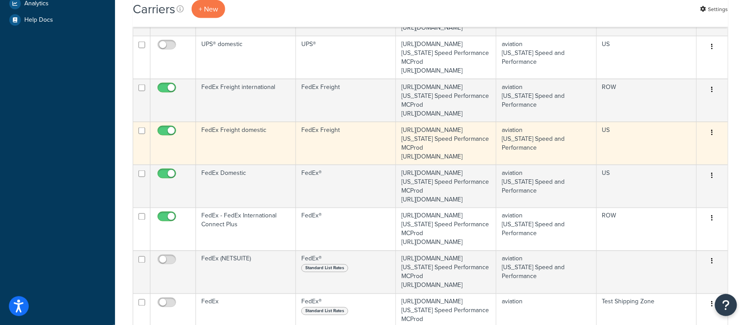
click at [235, 165] on td "FedEx Freight domestic" at bounding box center [246, 143] width 100 height 43
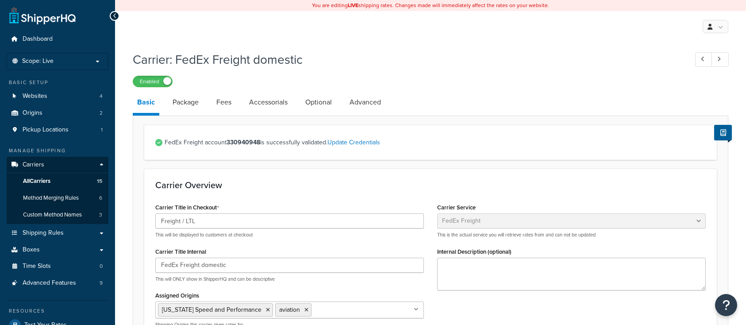
select select "fedExFreight"
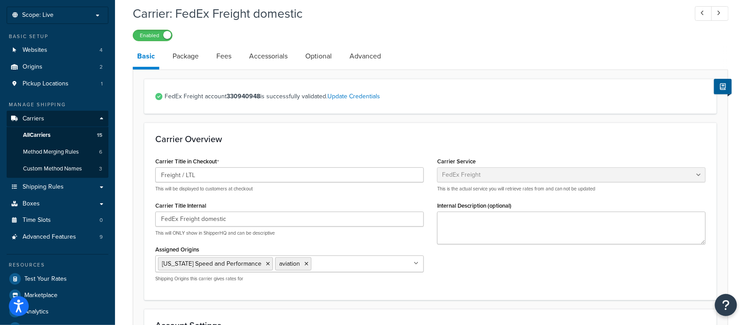
scroll to position [59, 0]
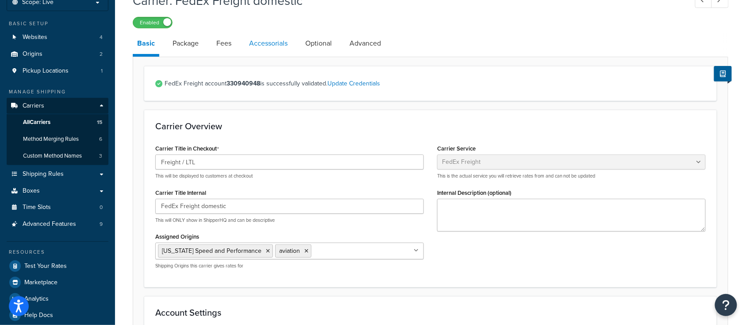
click at [285, 42] on link "Accessorials" at bounding box center [268, 43] width 47 height 21
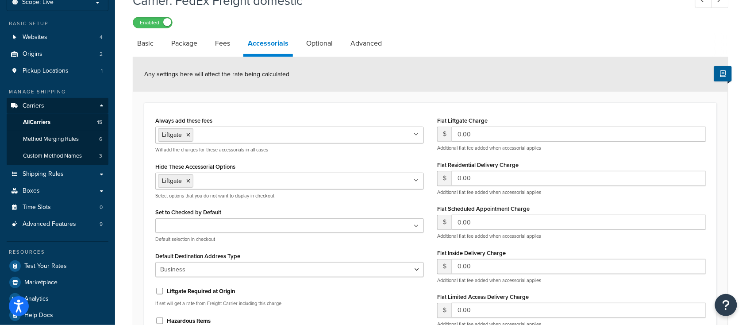
click at [296, 133] on ul "Liftgate" at bounding box center [289, 135] width 269 height 17
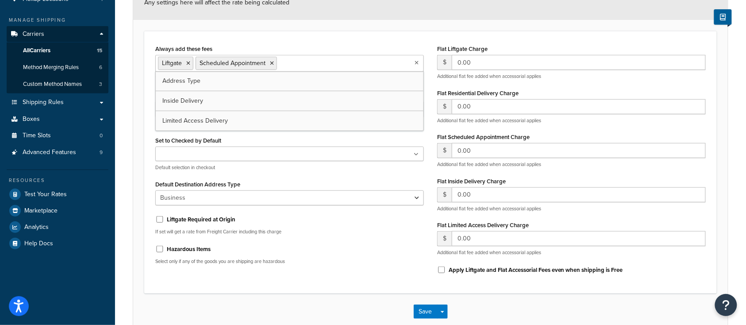
scroll to position [118, 0]
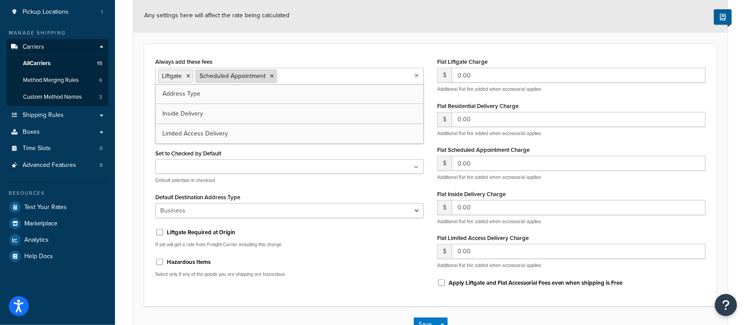
click at [272, 75] on icon at bounding box center [272, 75] width 4 height 5
click at [297, 192] on div "Default Destination Address Type Business Residential" at bounding box center [289, 204] width 269 height 27
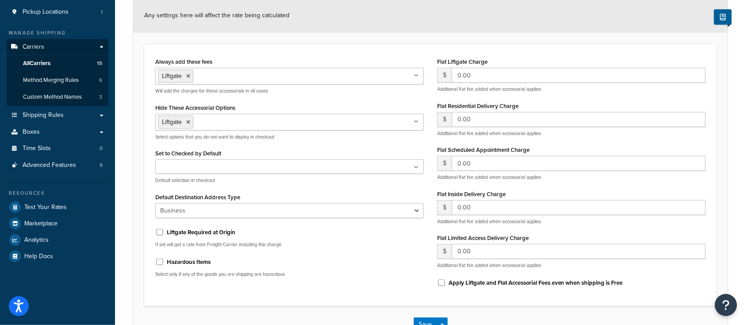
click at [237, 122] on input "Hide These Accessorial Options" at bounding box center [235, 122] width 78 height 10
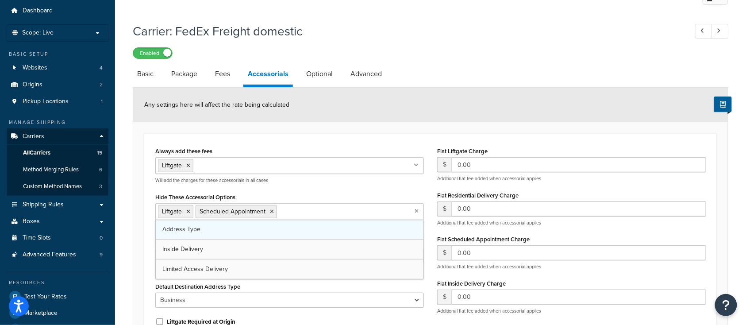
scroll to position [0, 0]
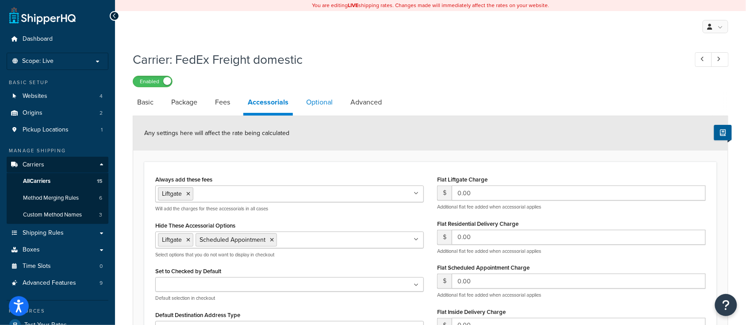
click at [309, 105] on link "Optional" at bounding box center [319, 102] width 35 height 21
select select "55"
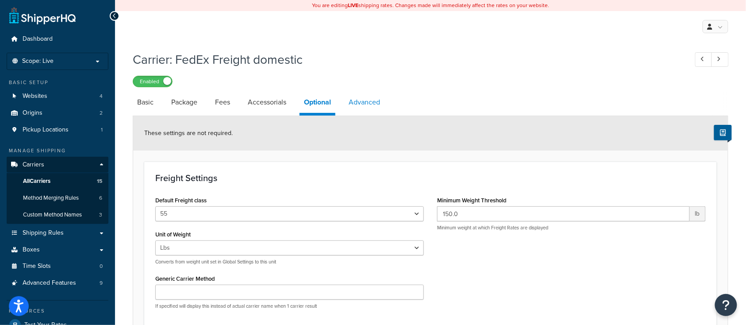
click at [368, 101] on link "Advanced" at bounding box center [364, 102] width 40 height 21
select select "false"
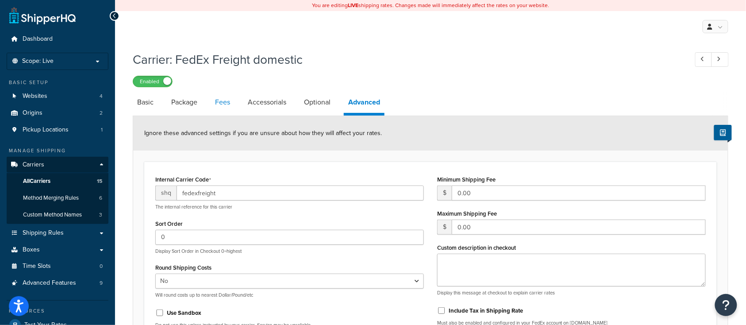
click at [217, 103] on link "Fees" at bounding box center [223, 102] width 24 height 21
select select "AFTER"
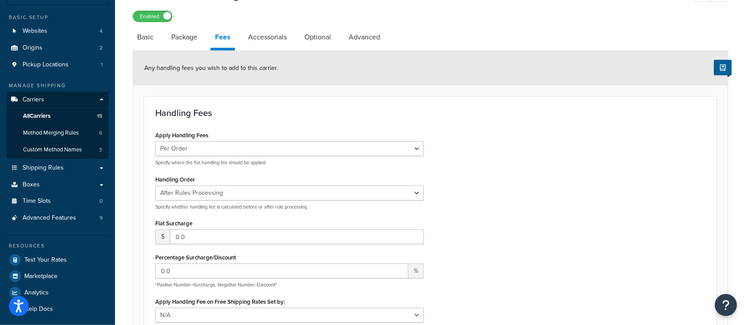
scroll to position [59, 0]
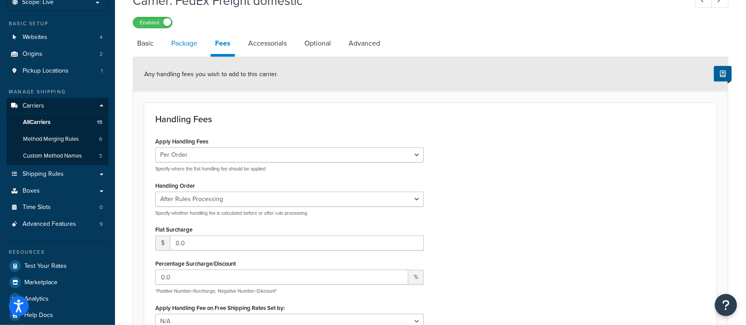
click at [191, 43] on link "Package" at bounding box center [184, 43] width 35 height 21
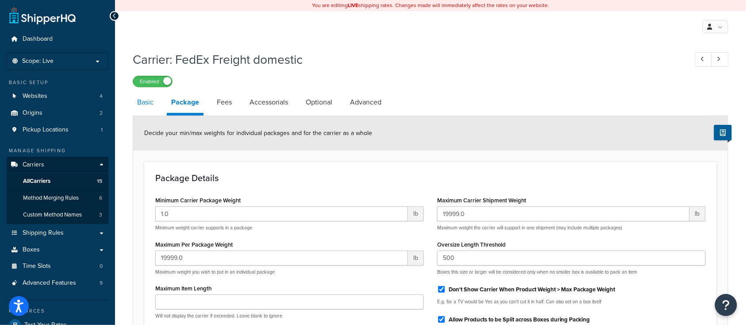
click at [149, 105] on link "Basic" at bounding box center [145, 102] width 25 height 21
select select "fedExFreight"
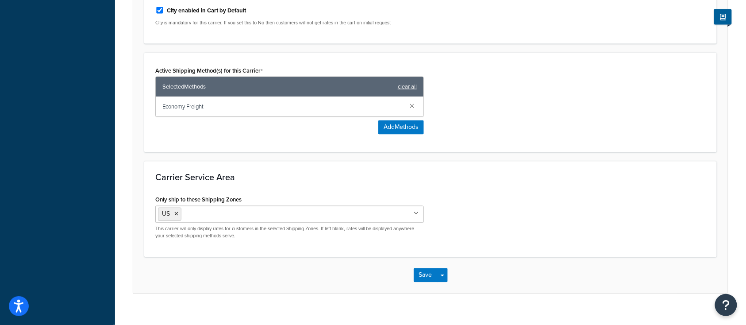
scroll to position [461, 0]
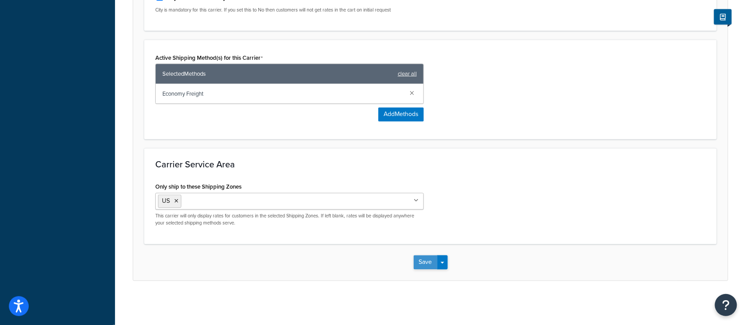
click at [424, 264] on button "Save" at bounding box center [426, 262] width 24 height 14
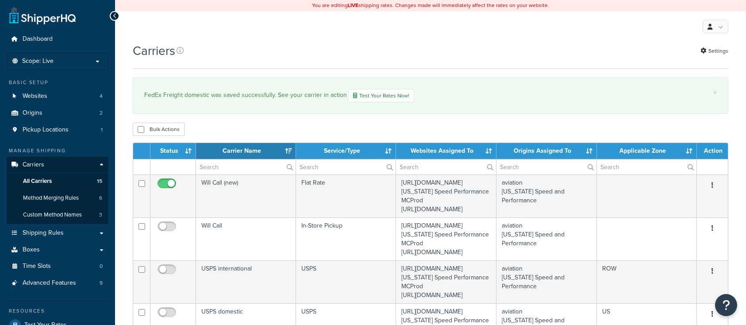
select select "15"
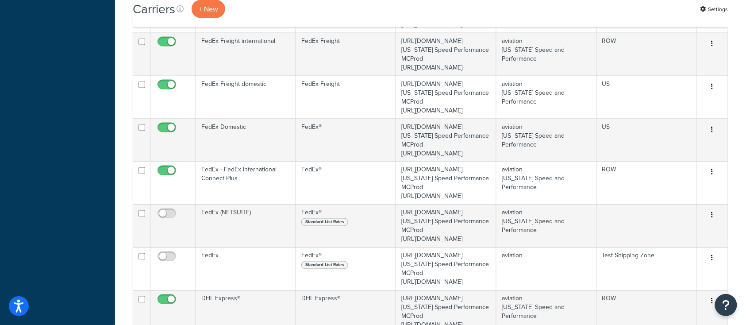
scroll to position [413, 0]
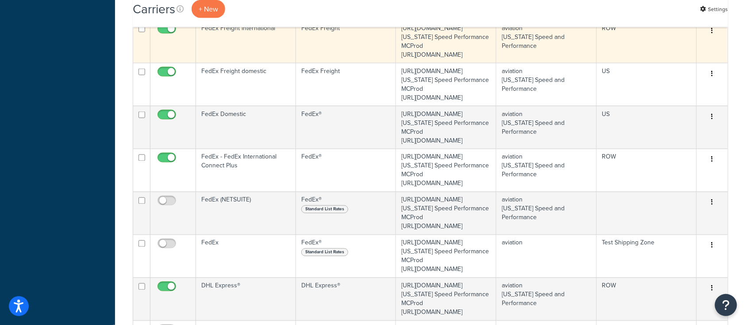
click at [233, 63] on td "FedEx Freight international" at bounding box center [246, 41] width 100 height 43
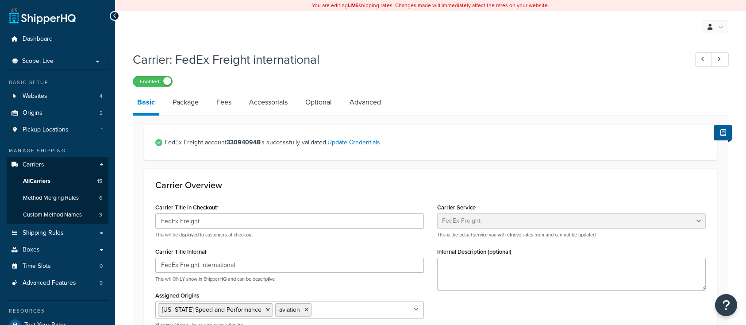
select select "fedExFreight"
click at [269, 106] on link "Accessorials" at bounding box center [268, 102] width 47 height 21
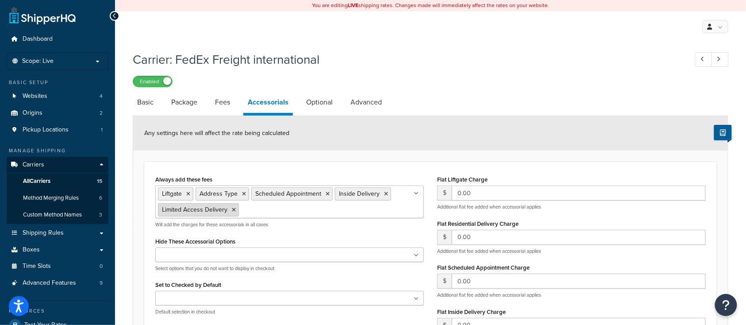
click at [232, 210] on icon at bounding box center [234, 209] width 4 height 5
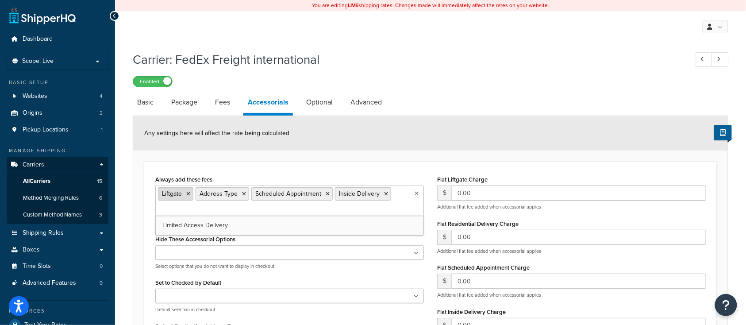
click at [187, 194] on icon at bounding box center [188, 193] width 4 height 5
click at [207, 194] on icon at bounding box center [206, 193] width 4 height 5
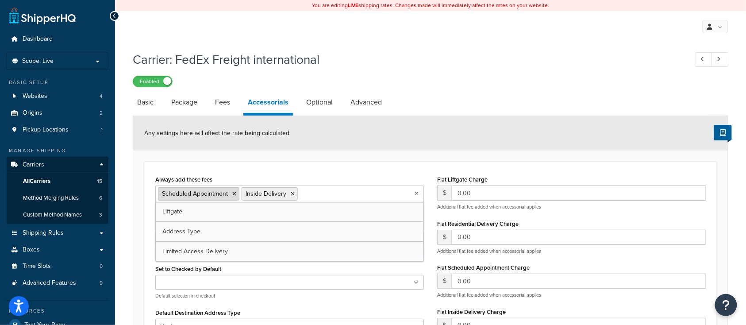
click at [235, 194] on icon at bounding box center [234, 193] width 4 height 5
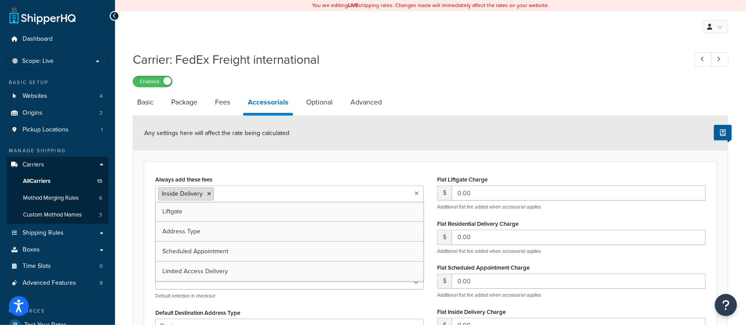
click at [208, 194] on icon at bounding box center [209, 193] width 4 height 5
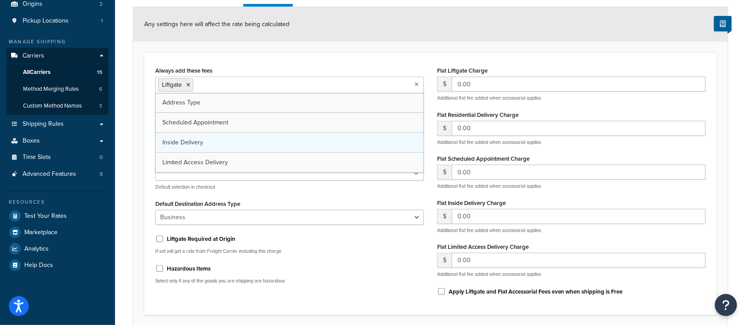
scroll to position [118, 0]
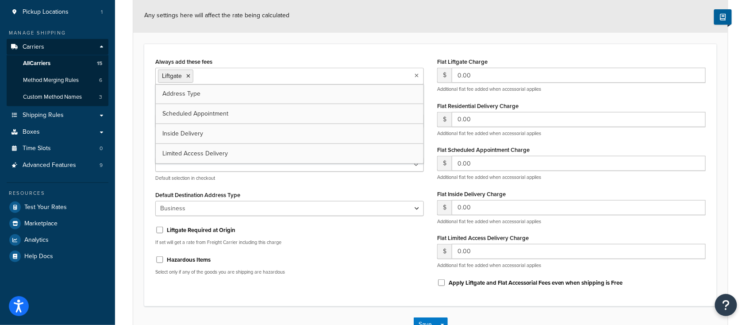
click at [267, 301] on div "Always add these fees Liftgate Address Type Scheduled Appointment Inside Delive…" at bounding box center [430, 175] width 573 height 262
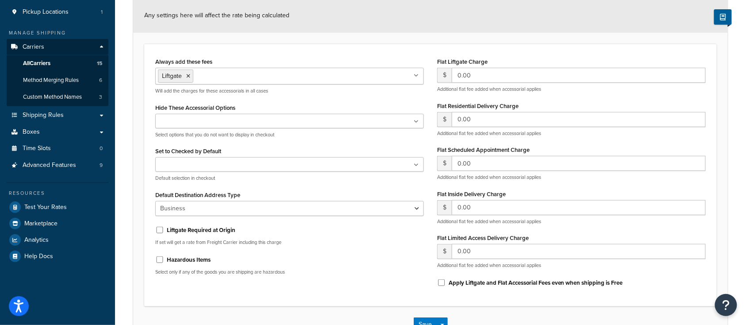
click at [202, 120] on input "Hide These Accessorial Options" at bounding box center [197, 122] width 78 height 10
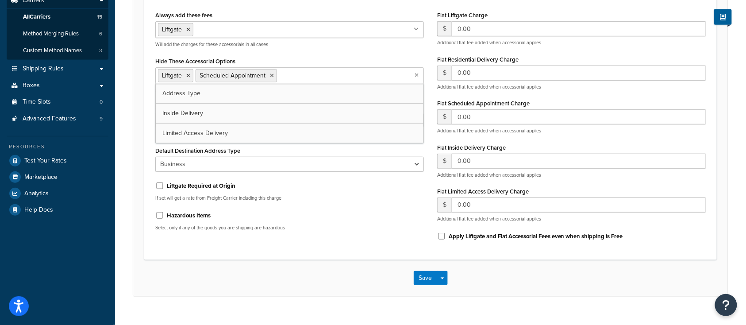
scroll to position [180, 0]
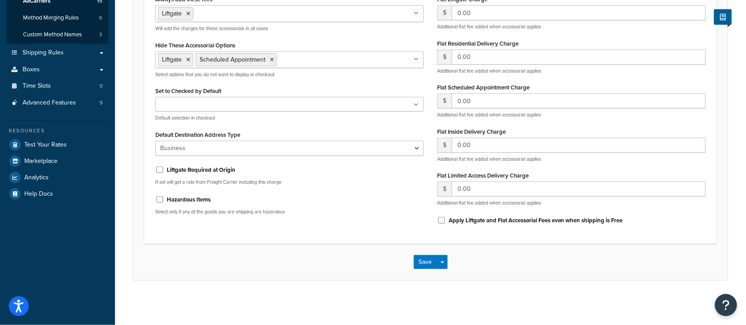
drag, startPoint x: 412, startPoint y: 266, endPoint x: 355, endPoint y: 272, distance: 57.3
click at [355, 272] on div "Save Save Dropdown Save and Edit" at bounding box center [430, 262] width 595 height 36
click at [422, 263] on button "Save" at bounding box center [426, 262] width 24 height 14
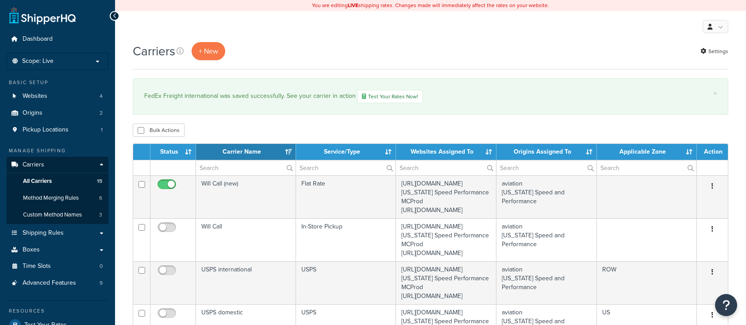
select select "15"
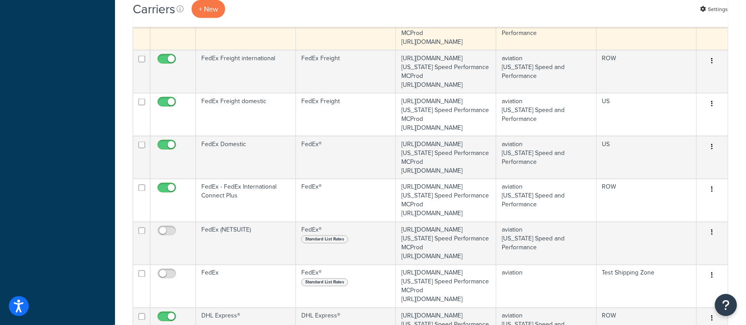
scroll to position [413, 0]
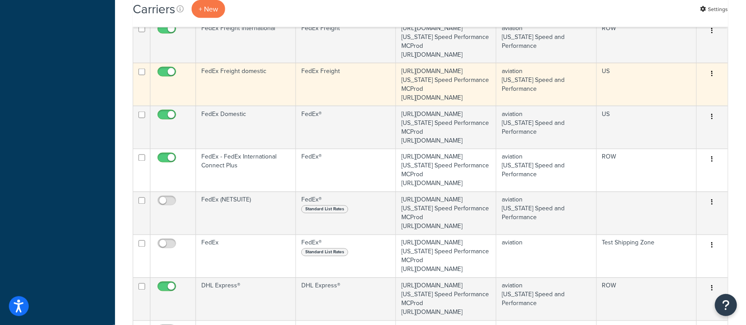
click at [266, 106] on td "FedEx Freight domestic" at bounding box center [246, 84] width 100 height 43
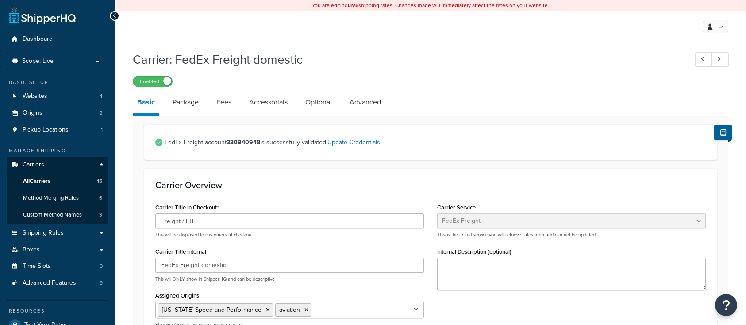
select select "fedExFreight"
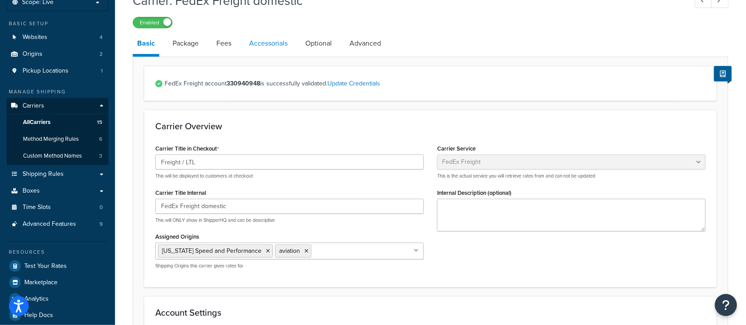
click at [274, 48] on link "Accessorials" at bounding box center [268, 43] width 47 height 21
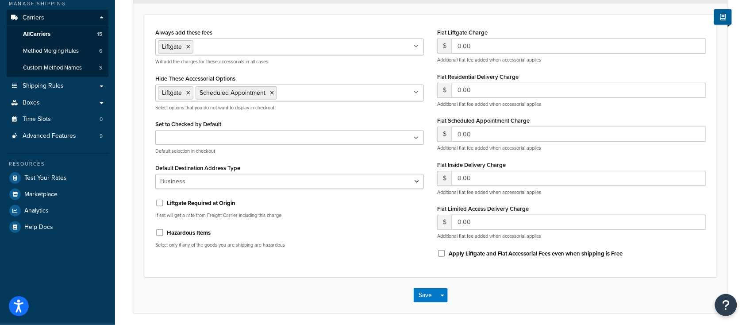
scroll to position [177, 0]
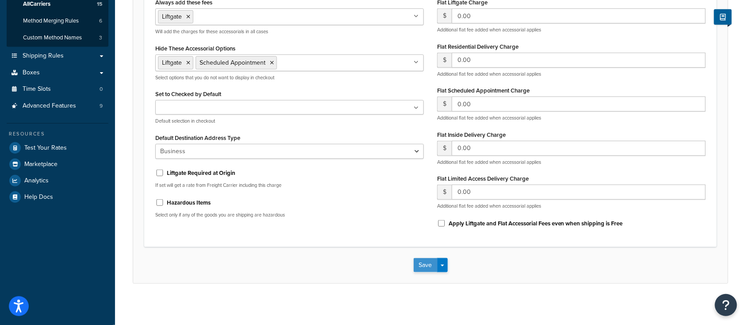
click at [424, 268] on button "Save" at bounding box center [426, 265] width 24 height 14
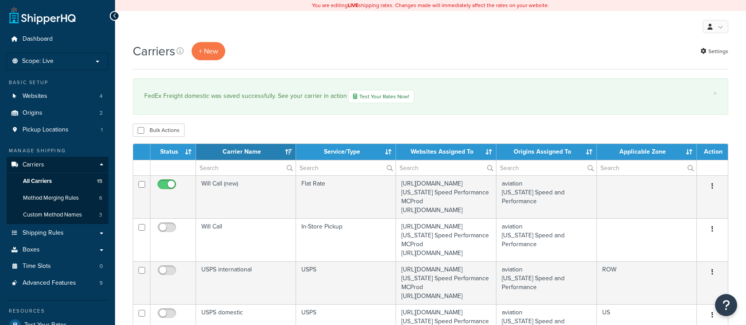
select select "15"
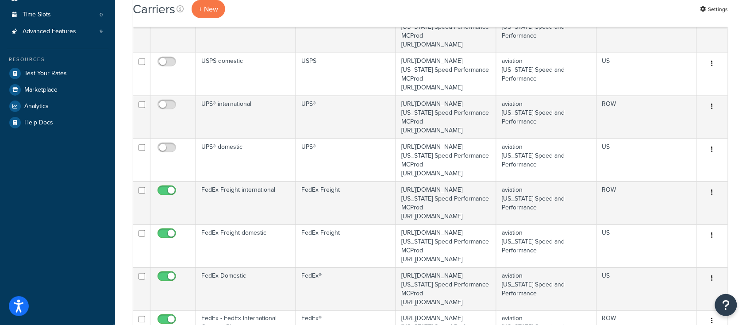
scroll to position [354, 0]
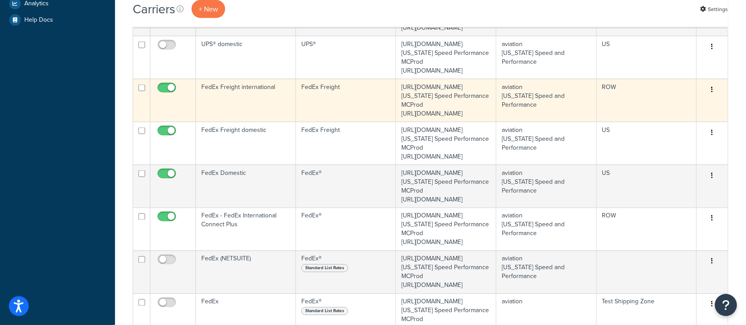
click at [219, 122] on td "FedEx Freight international" at bounding box center [246, 100] width 100 height 43
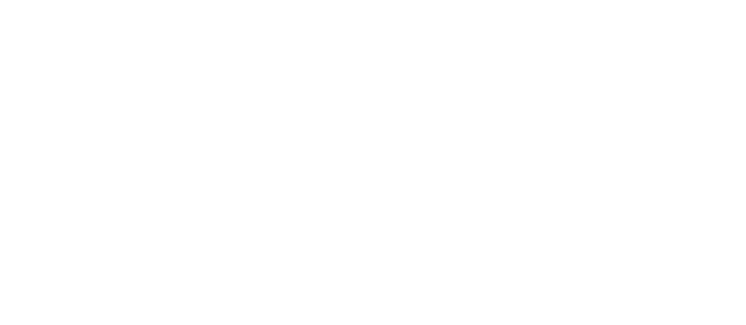
select select "fedExFreight"
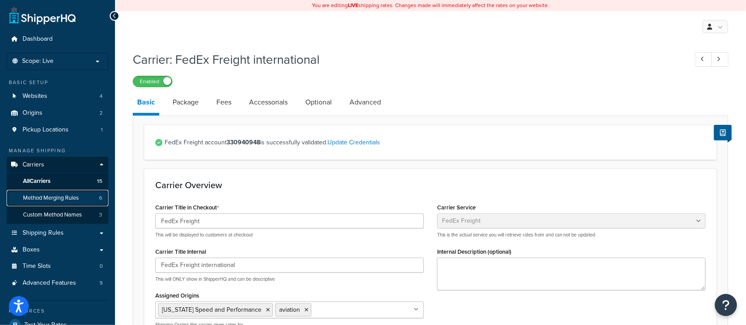
click at [50, 200] on span "Method Merging Rules" at bounding box center [51, 198] width 56 height 8
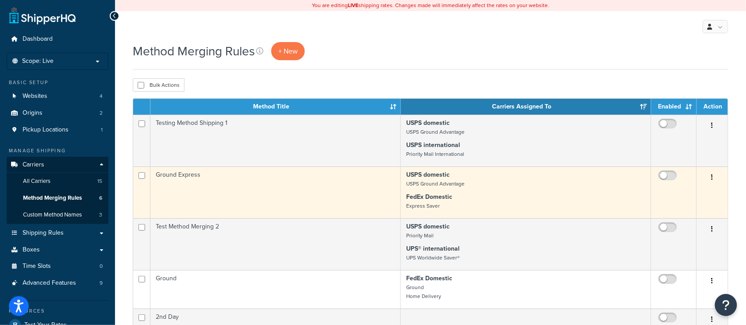
scroll to position [118, 0]
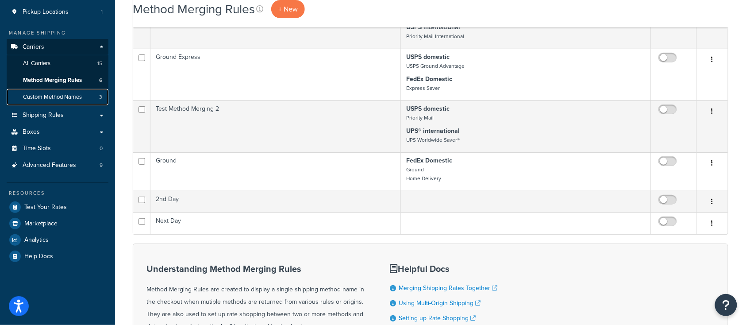
click at [43, 101] on link "Custom Method Names 3" at bounding box center [58, 97] width 102 height 16
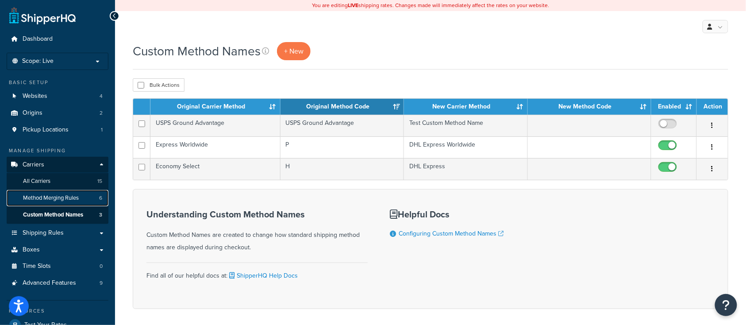
click at [68, 197] on span "Method Merging Rules" at bounding box center [51, 198] width 56 height 8
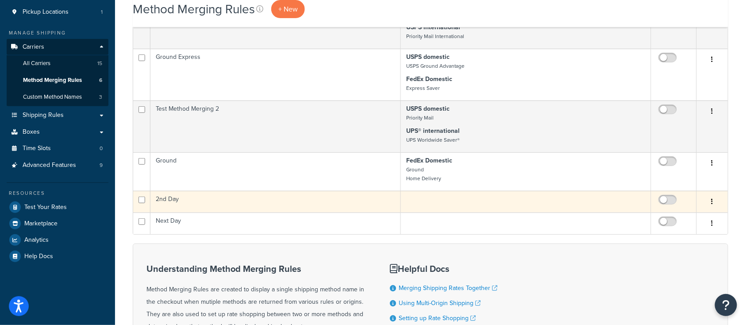
scroll to position [59, 0]
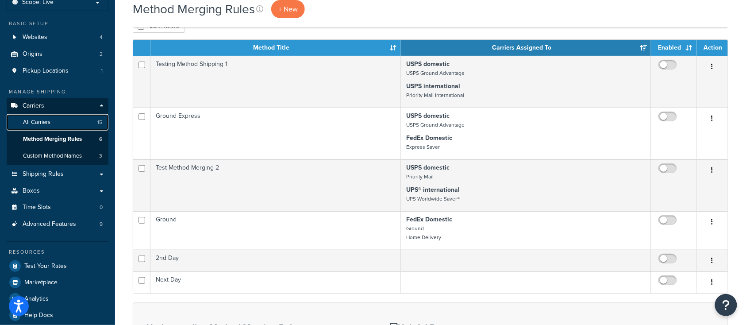
click at [42, 122] on span "All Carriers" at bounding box center [36, 123] width 27 height 8
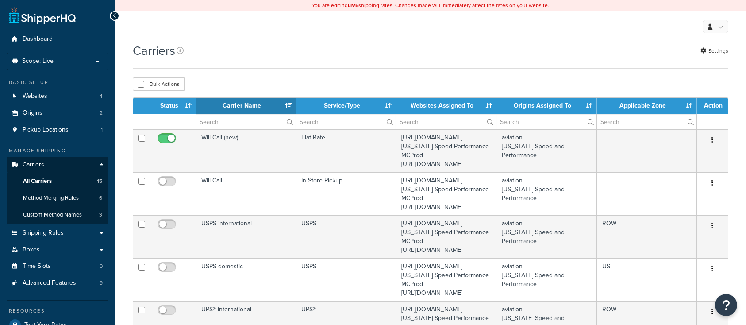
select select "15"
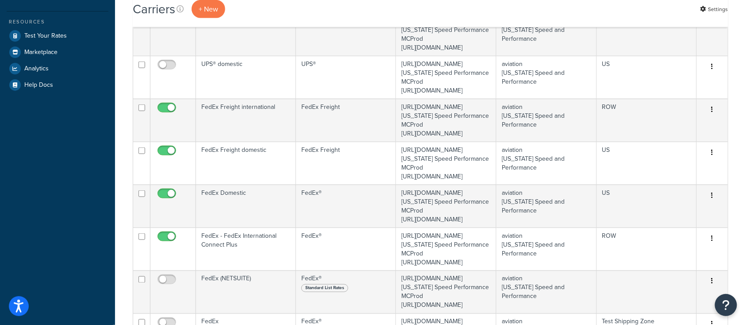
scroll to position [295, 0]
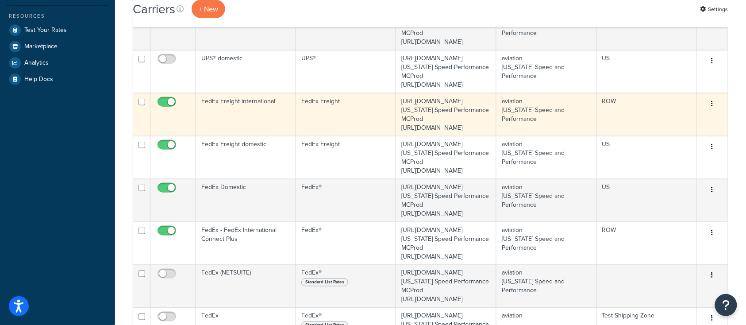
click at [224, 136] on td "FedEx Freight international" at bounding box center [246, 114] width 100 height 43
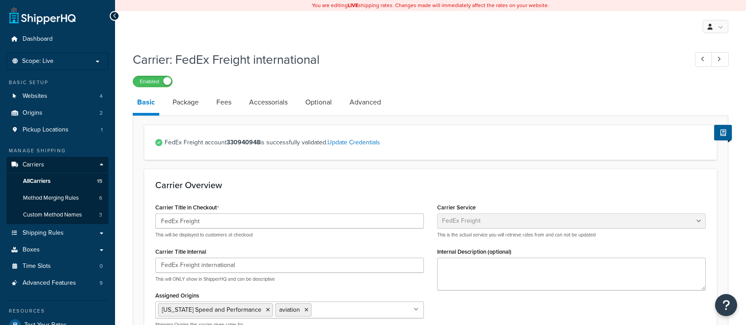
select select "fedExFreight"
click at [44, 179] on span "All Carriers" at bounding box center [36, 181] width 27 height 8
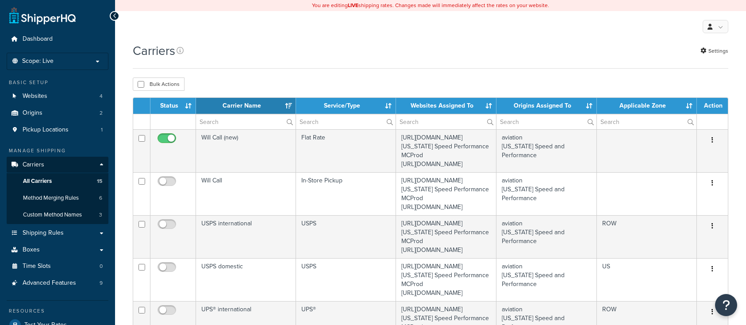
select select "15"
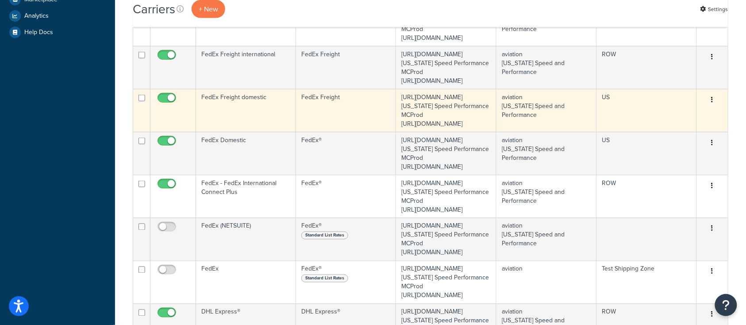
scroll to position [354, 0]
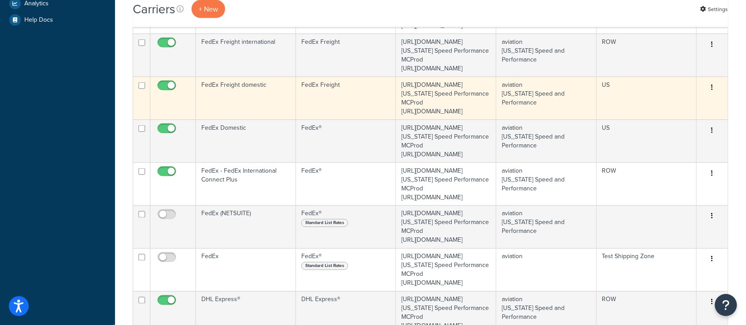
click at [243, 120] on td "FedEx Freight domestic" at bounding box center [246, 98] width 100 height 43
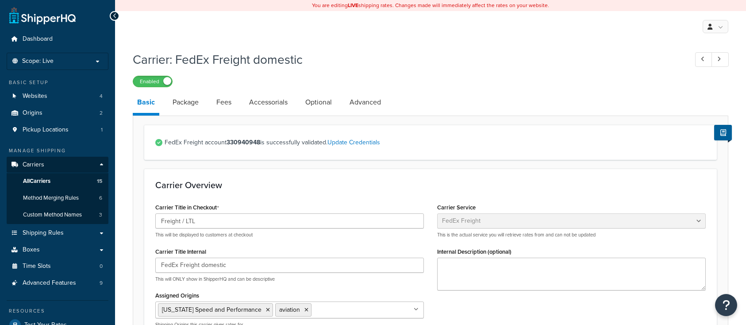
select select "fedExFreight"
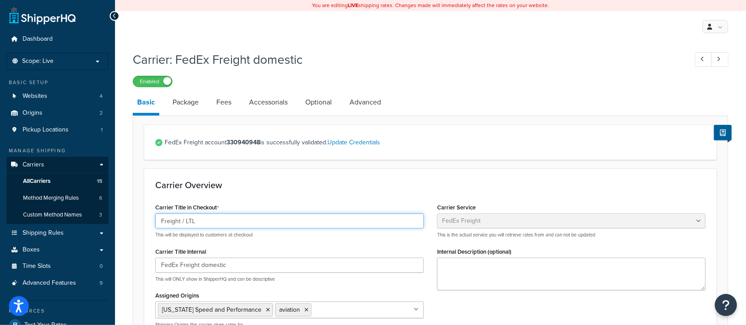
click at [207, 221] on input "Freight / LTL" at bounding box center [289, 220] width 269 height 15
type input "Freight / LTL - Domestic"
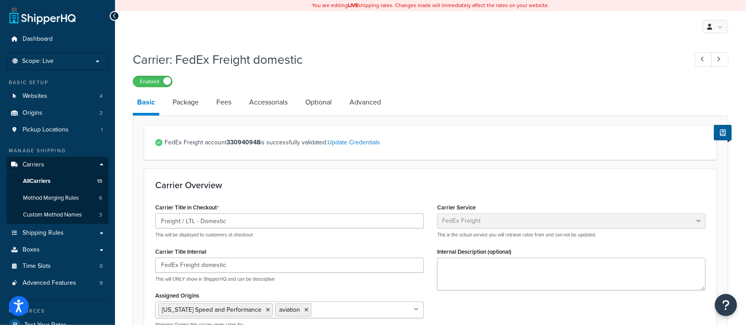
click at [312, 172] on div "Carrier Overview Carrier Title in Checkout Freight / LTL - Domestic This will b…" at bounding box center [430, 257] width 573 height 177
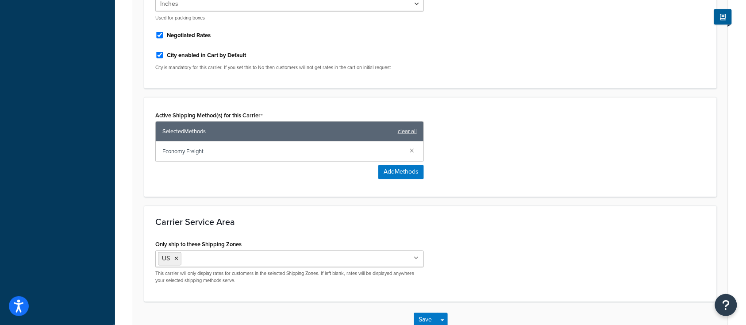
scroll to position [461, 0]
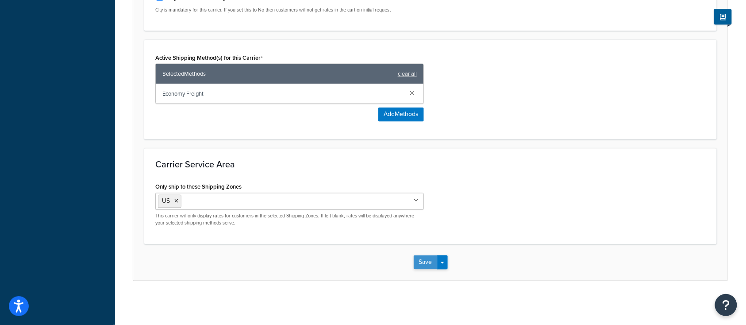
click at [421, 262] on button "Save" at bounding box center [426, 262] width 24 height 14
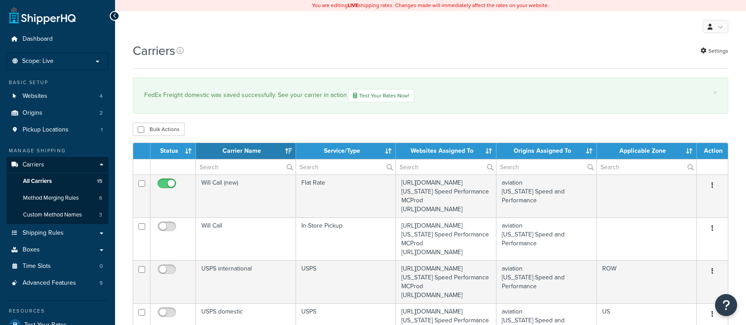
select select "15"
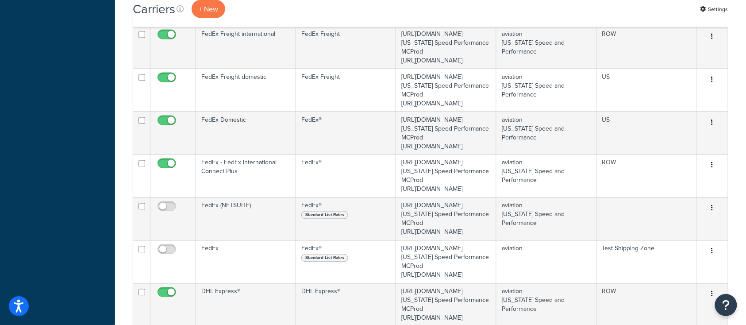
scroll to position [413, 0]
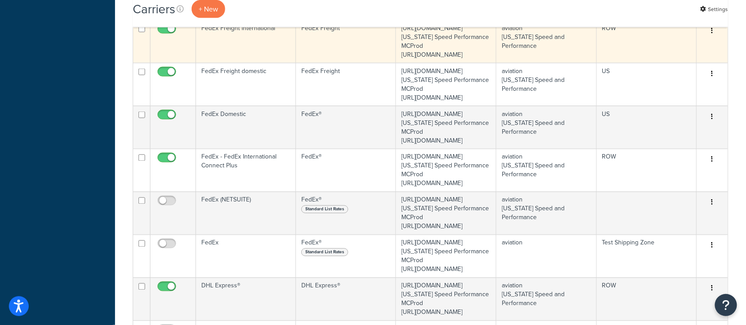
click at [241, 63] on td "FedEx Freight international" at bounding box center [246, 41] width 100 height 43
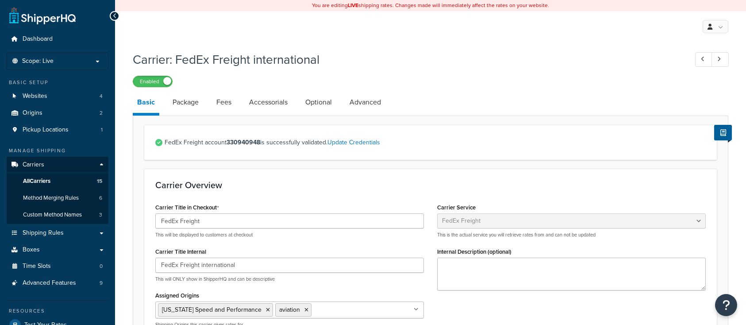
select select "fedExFreight"
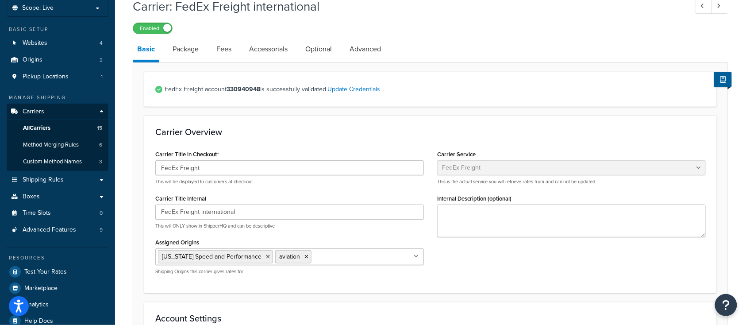
scroll to position [59, 0]
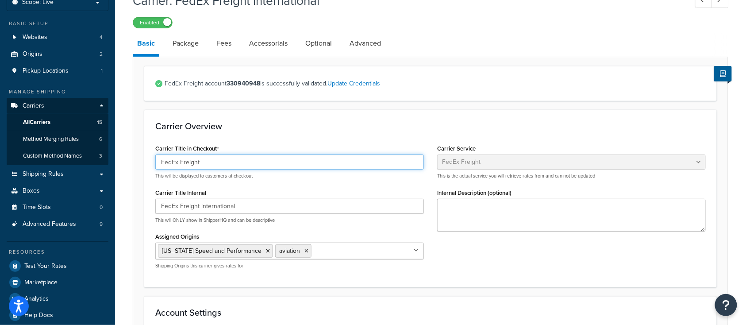
drag, startPoint x: 208, startPoint y: 164, endPoint x: 223, endPoint y: 160, distance: 15.1
click at [208, 164] on input "FedEx Freight" at bounding box center [289, 161] width 269 height 15
click at [203, 162] on input "FedEx Freight INternational - To Local Airport only" at bounding box center [289, 161] width 269 height 15
click at [247, 161] on input "FedEx Freight International - To Local Airport only" at bounding box center [289, 161] width 269 height 15
click at [262, 162] on input "FedEx Freight International - To local Airport only" at bounding box center [289, 161] width 269 height 15
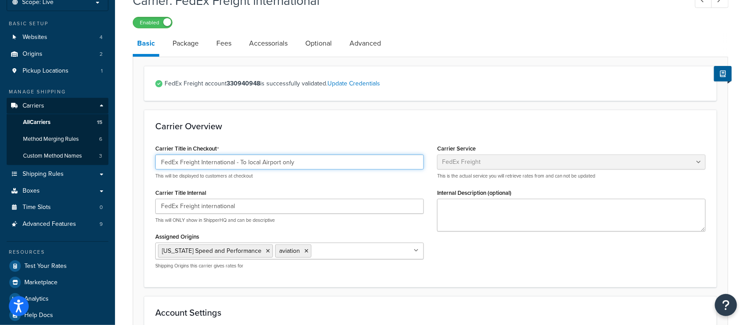
click at [247, 164] on input "FedEx Freight International - To local Airport only" at bounding box center [289, 161] width 269 height 15
click at [279, 162] on input "FedEx Freight International - To your local Airport only" at bounding box center [289, 161] width 269 height 15
click at [315, 162] on input "FedEx Freight International - To your local airport only" at bounding box center [289, 161] width 269 height 15
click at [272, 163] on input "FedEx Freight International - To your local airport only" at bounding box center [289, 161] width 269 height 15
click at [258, 163] on input "FedEx Freight International - To your local airport only" at bounding box center [289, 161] width 269 height 15
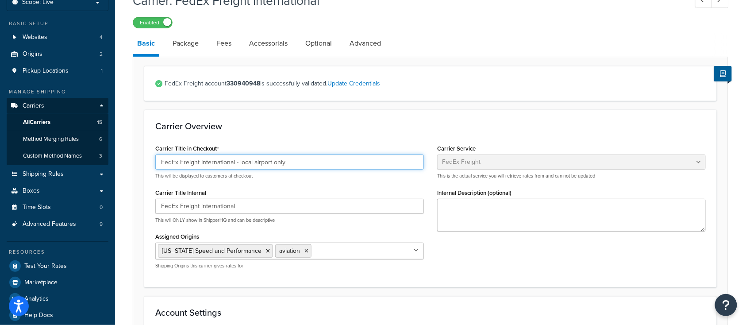
type input "FedEx Freight International - local airport only"
click at [320, 132] on div "Carrier Overview Carrier Title in Checkout FedEx Freight International - local …" at bounding box center [430, 198] width 573 height 177
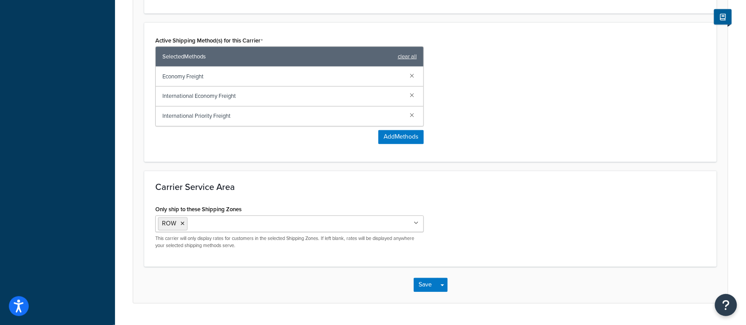
scroll to position [501, 0]
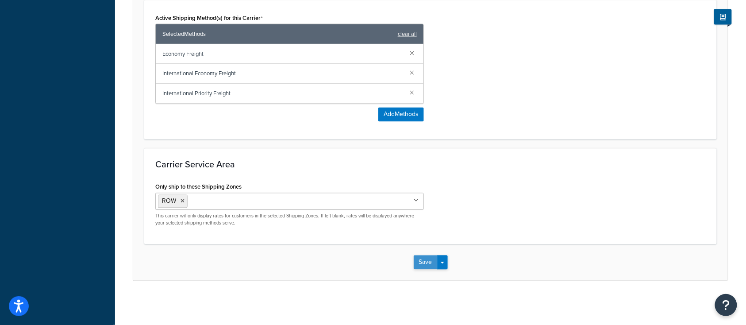
click at [427, 262] on button "Save" at bounding box center [426, 262] width 24 height 14
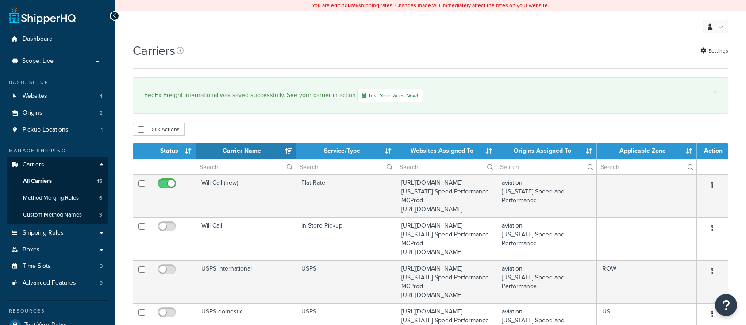
select select "15"
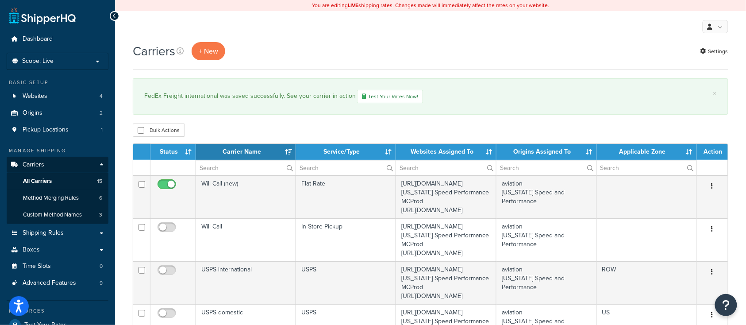
click at [255, 50] on div "Carriers + New Settings" at bounding box center [431, 51] width 596 height 18
click at [278, 125] on div "Bulk Actions Duplicate [GEOGRAPHIC_DATA]" at bounding box center [431, 129] width 596 height 13
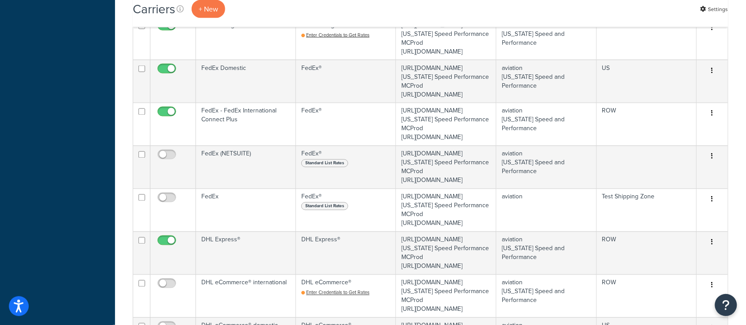
scroll to position [472, 0]
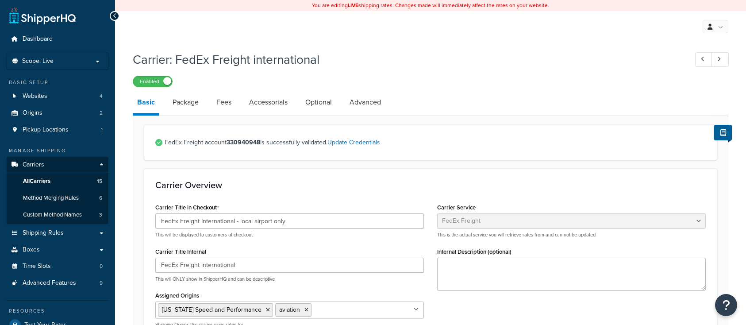
select select "fedExFreight"
click at [269, 104] on link "Accessorials" at bounding box center [268, 102] width 47 height 21
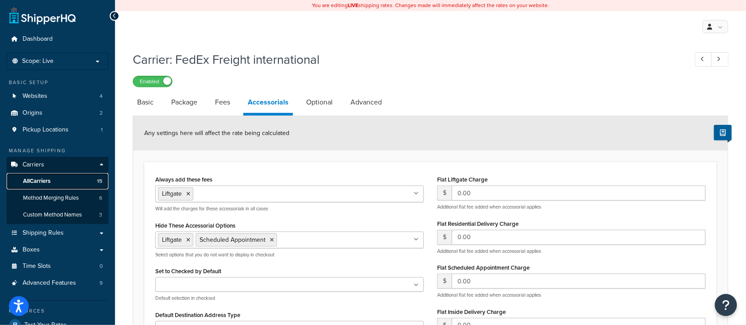
click at [50, 180] on span "All Carriers" at bounding box center [36, 181] width 27 height 8
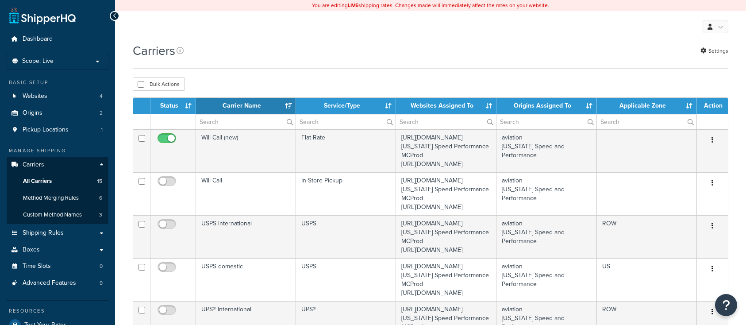
select select "15"
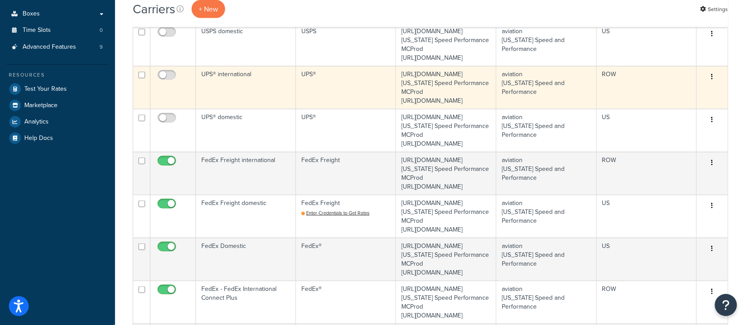
scroll to position [354, 0]
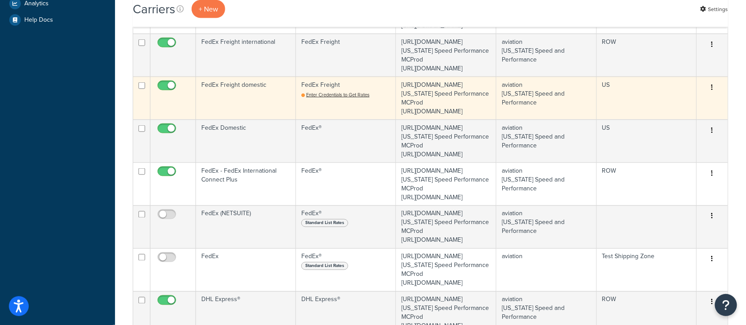
click at [248, 120] on td "FedEx Freight domestic" at bounding box center [246, 98] width 100 height 43
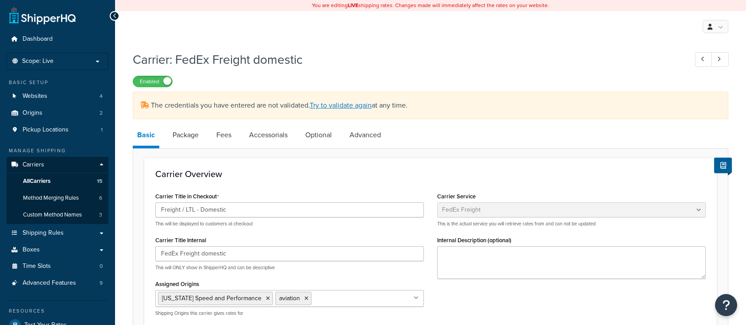
select select "fedExFreight"
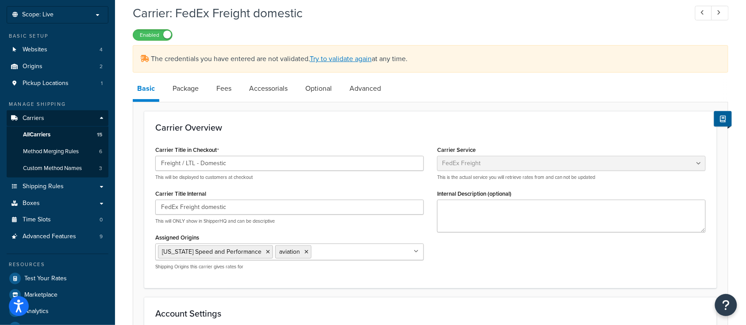
scroll to position [59, 0]
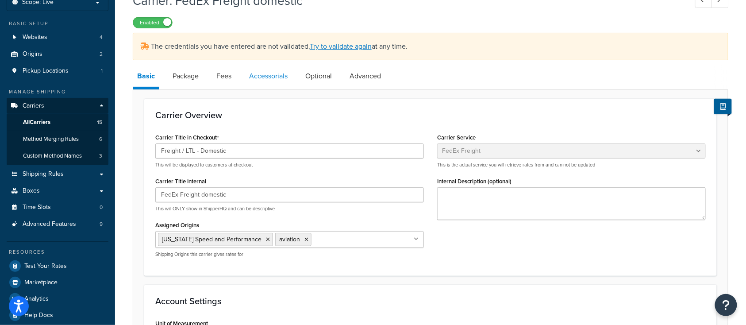
click at [270, 77] on link "Accessorials" at bounding box center [268, 76] width 47 height 21
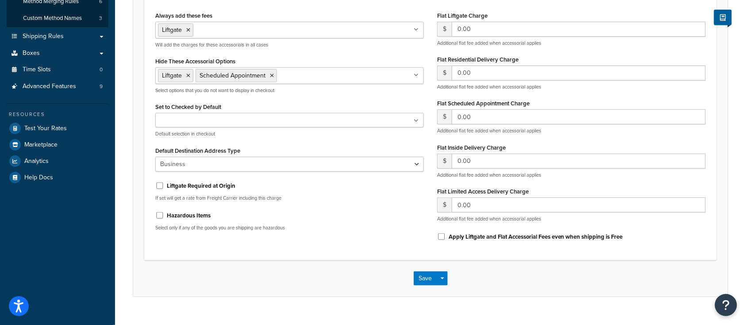
scroll to position [212, 0]
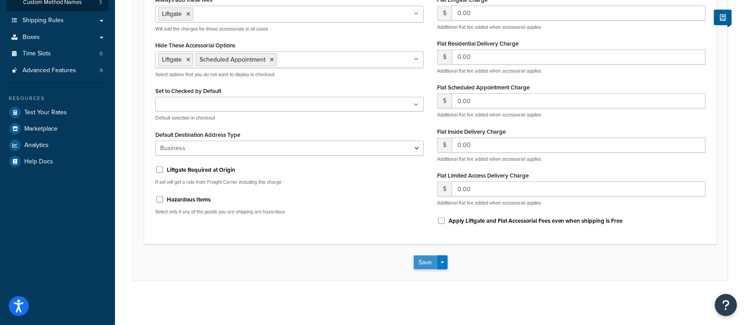
click at [424, 259] on button "Save" at bounding box center [426, 262] width 24 height 14
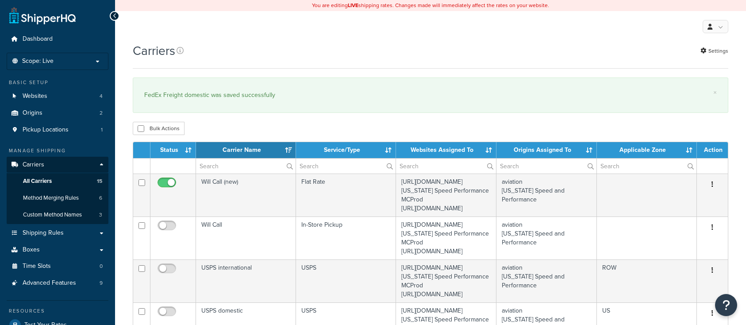
select select "15"
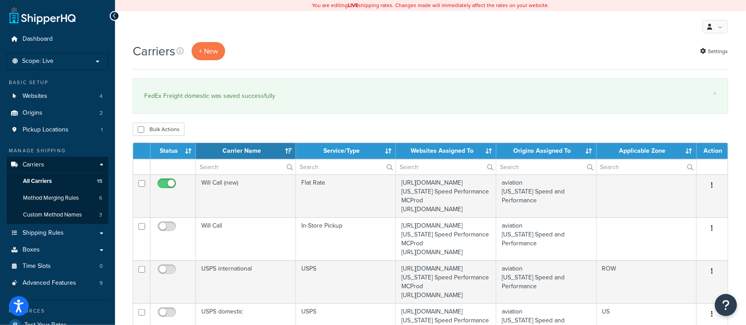
click at [312, 23] on div "My Profile Billing Global Settings Contact Us Logout" at bounding box center [430, 26] width 631 height 31
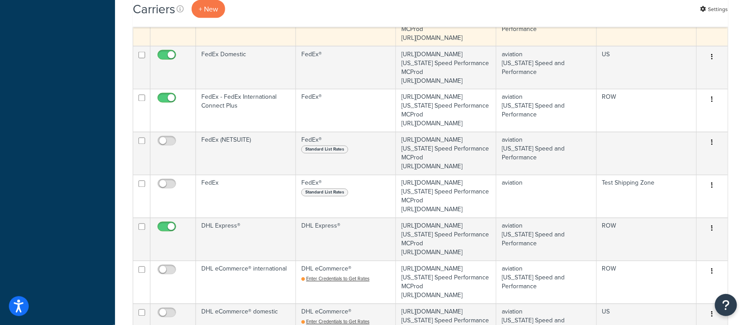
scroll to position [413, 0]
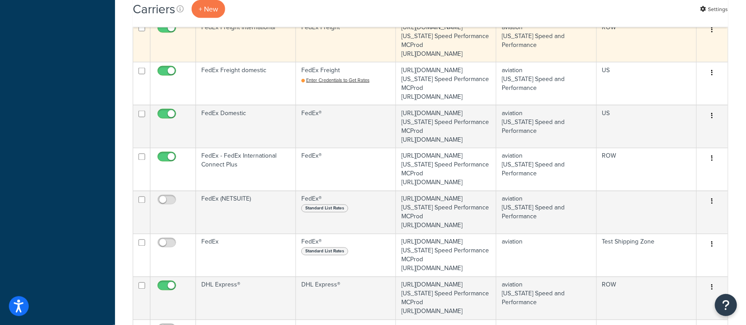
click at [243, 62] on td "FedEx Freight international" at bounding box center [246, 40] width 100 height 43
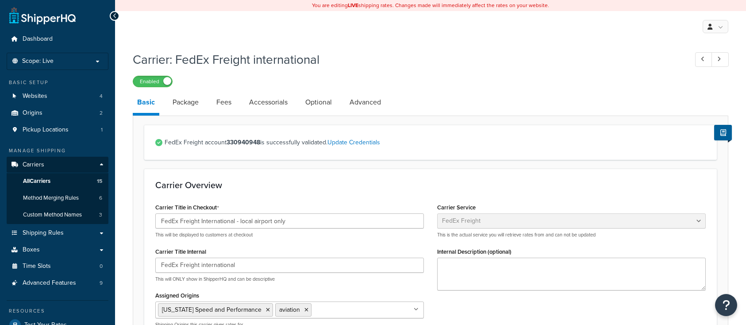
select select "fedExFreight"
click at [285, 98] on link "Accessorials" at bounding box center [268, 102] width 47 height 21
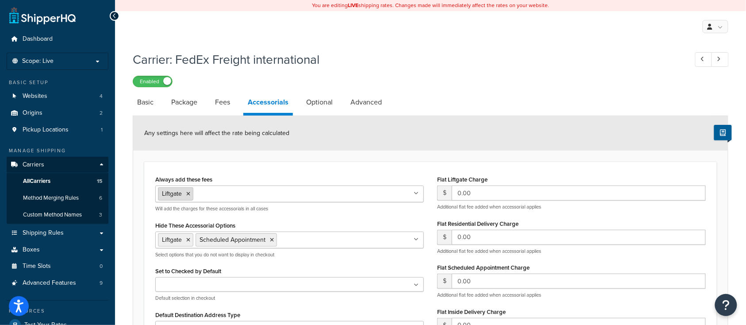
click at [187, 194] on icon at bounding box center [188, 193] width 4 height 5
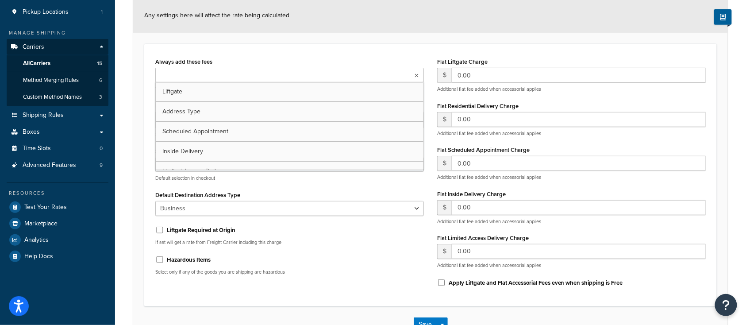
click at [419, 74] on ul at bounding box center [289, 75] width 269 height 15
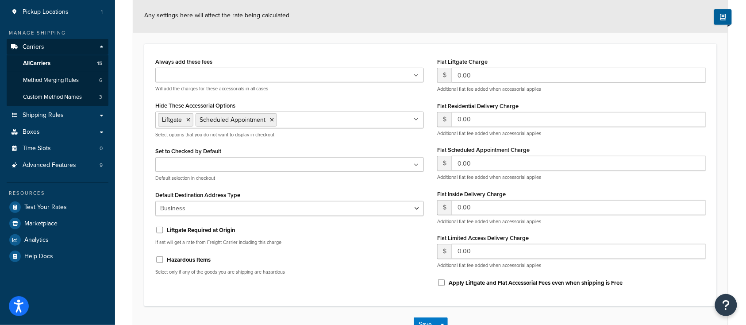
click at [397, 62] on div "Always add these fees Liftgate Address Type Scheduled Appointment Inside Delive…" at bounding box center [289, 73] width 269 height 37
click at [190, 121] on icon at bounding box center [188, 119] width 4 height 5
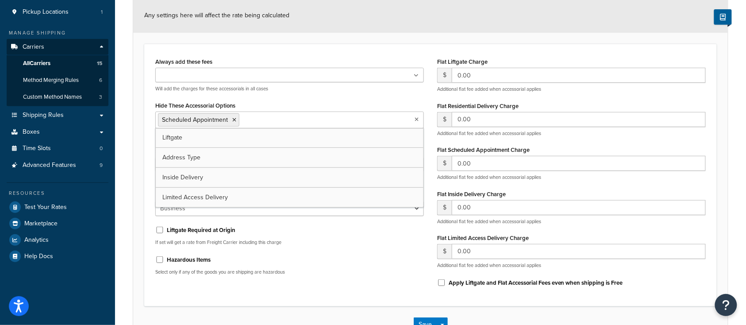
click at [366, 54] on div "Always add these fees Liftgate Address Type Scheduled Appointment Inside Delive…" at bounding box center [430, 175] width 573 height 262
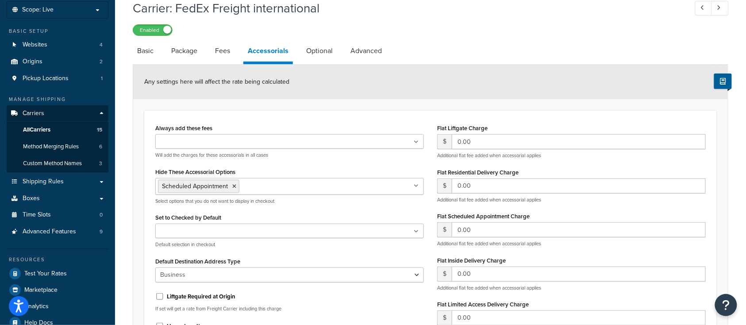
scroll to position [3, 0]
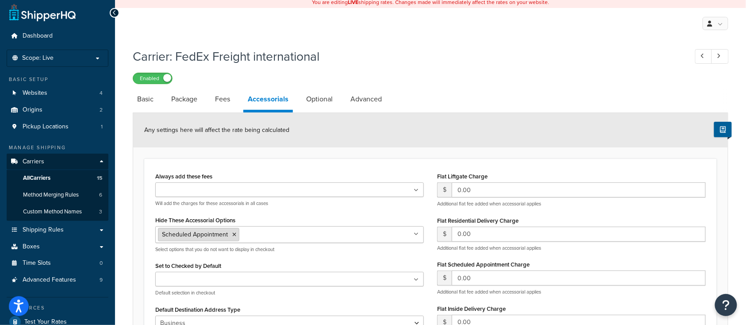
click at [234, 234] on icon at bounding box center [234, 234] width 4 height 5
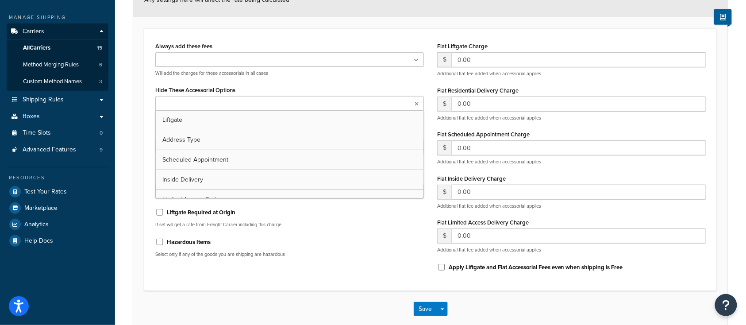
scroll to position [180, 0]
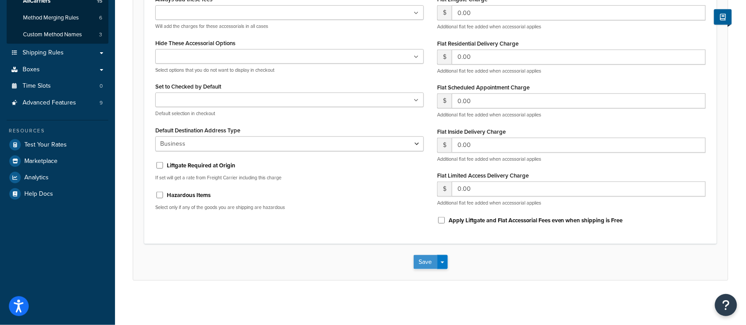
click at [425, 266] on button "Save" at bounding box center [426, 262] width 24 height 14
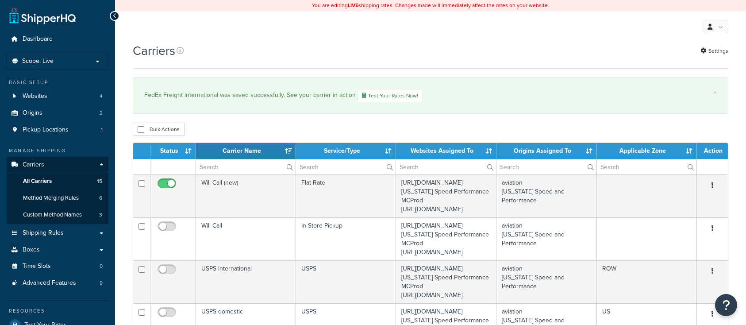
select select "15"
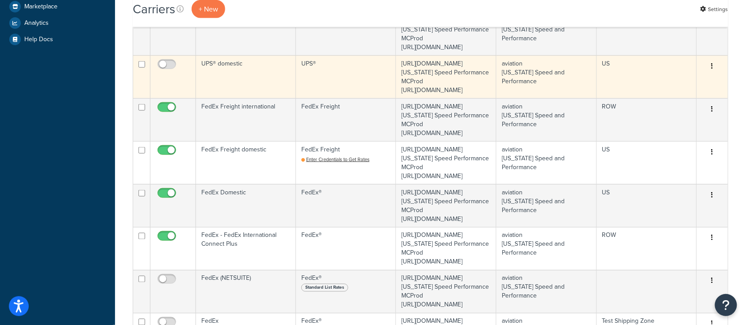
scroll to position [354, 0]
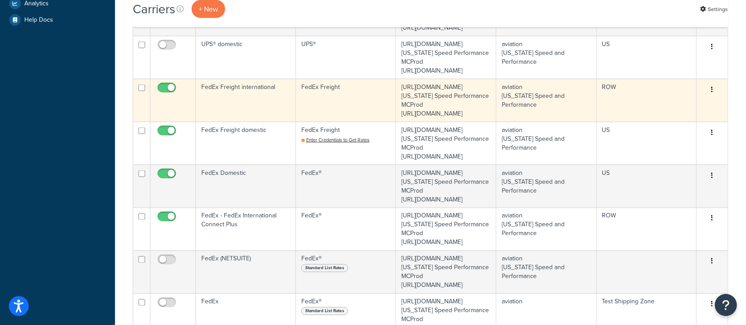
click at [256, 122] on td "FedEx Freight international" at bounding box center [246, 100] width 100 height 43
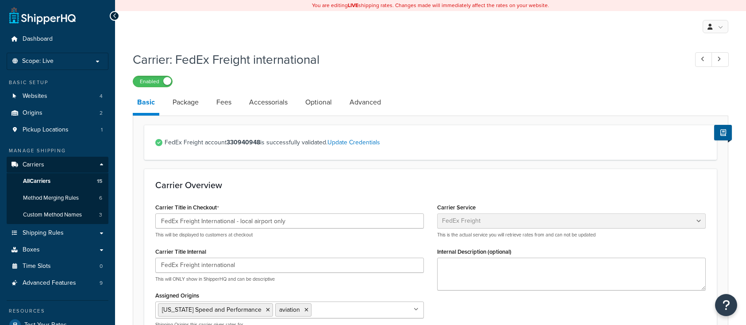
select select "fedExFreight"
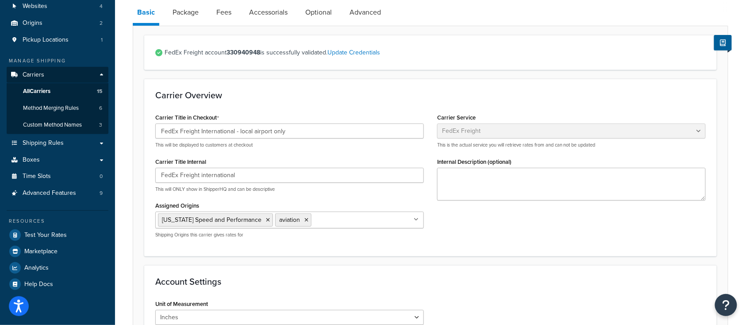
scroll to position [87, 0]
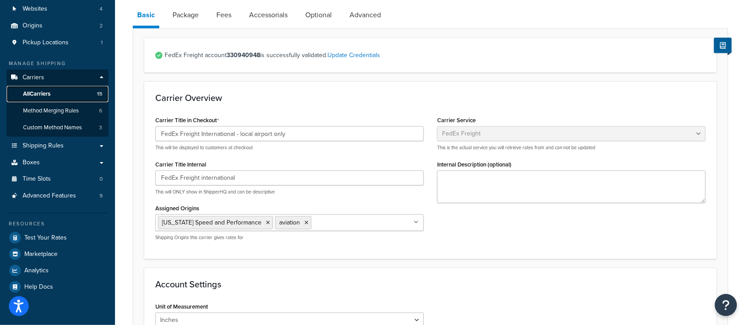
click at [42, 94] on span "All Carriers" at bounding box center [36, 94] width 27 height 8
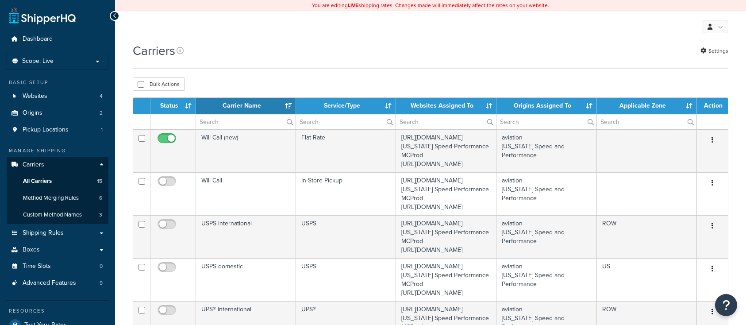
select select "15"
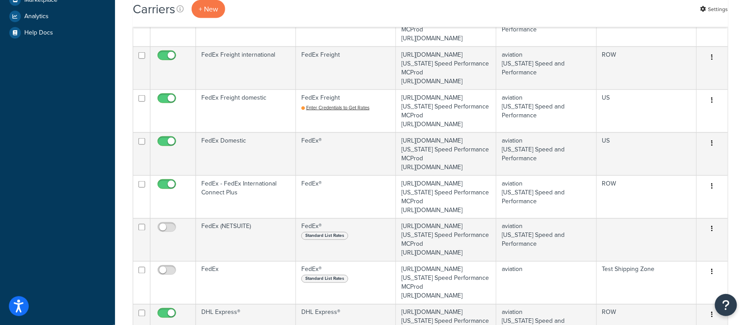
scroll to position [354, 0]
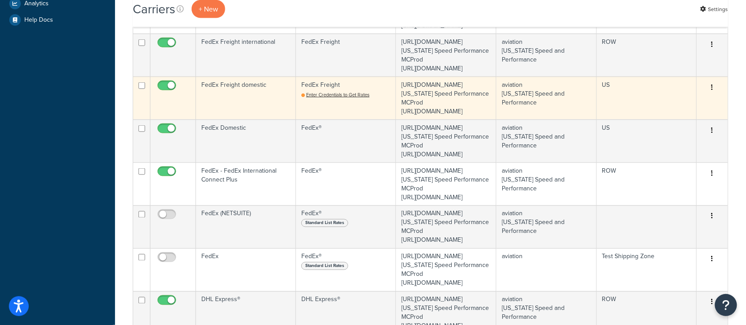
click at [256, 120] on td "FedEx Freight domestic" at bounding box center [246, 98] width 100 height 43
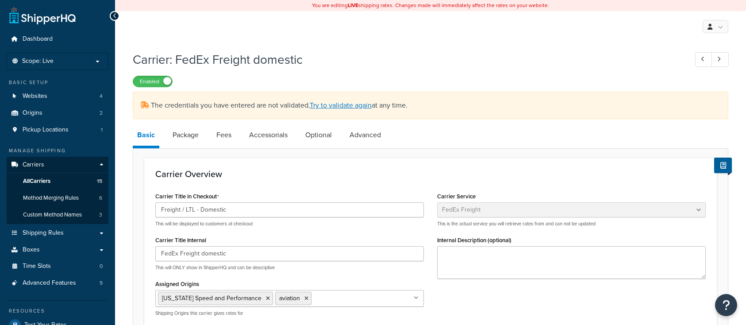
select select "fedExFreight"
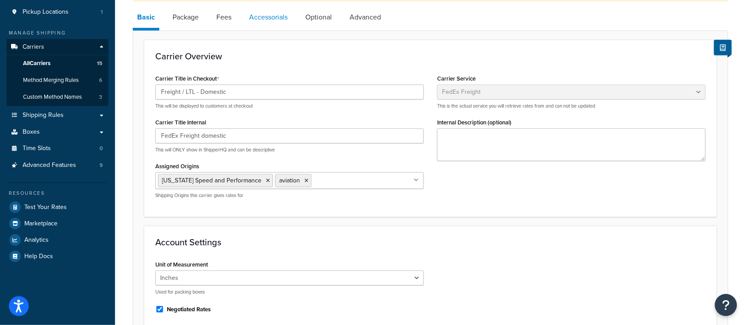
click at [272, 20] on link "Accessorials" at bounding box center [268, 17] width 47 height 21
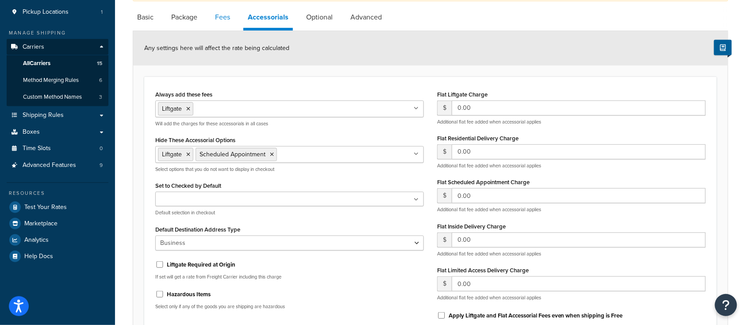
click at [223, 11] on link "Fees" at bounding box center [223, 17] width 24 height 21
select select "AFTER"
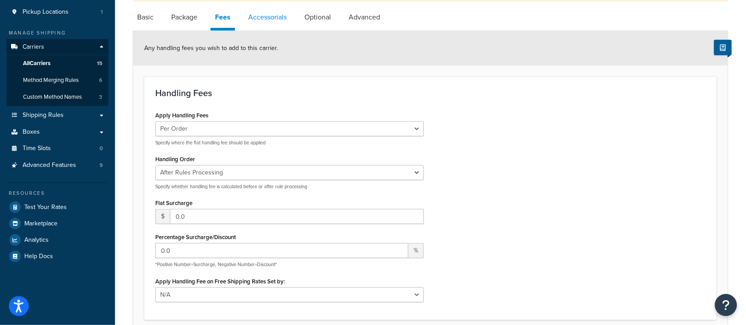
click at [279, 18] on link "Accessorials" at bounding box center [267, 17] width 47 height 21
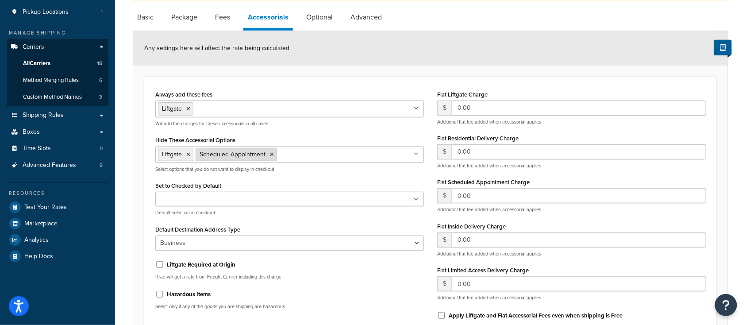
click at [273, 154] on icon at bounding box center [272, 154] width 4 height 5
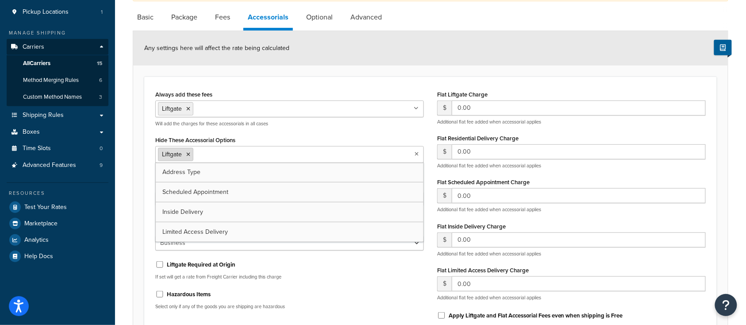
click at [188, 152] on icon at bounding box center [188, 154] width 4 height 5
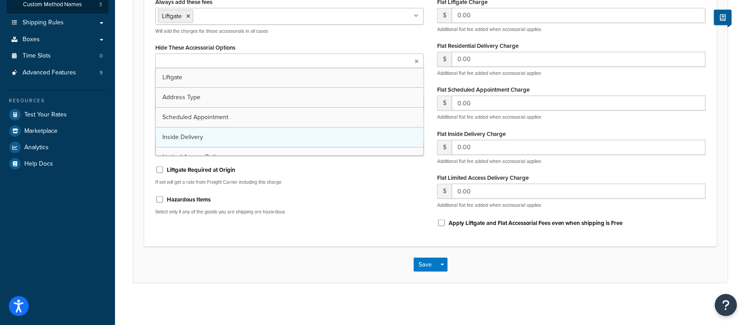
scroll to position [212, 0]
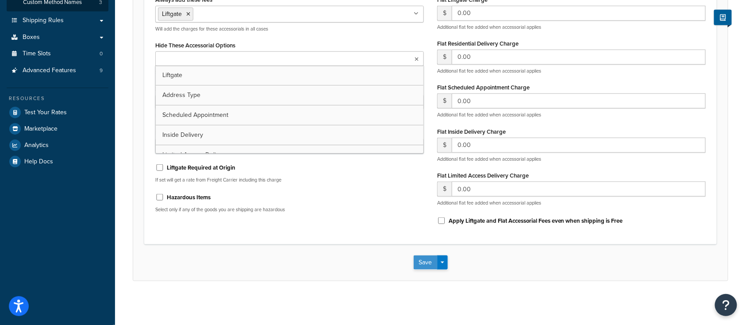
click at [418, 258] on button "Save" at bounding box center [426, 262] width 24 height 14
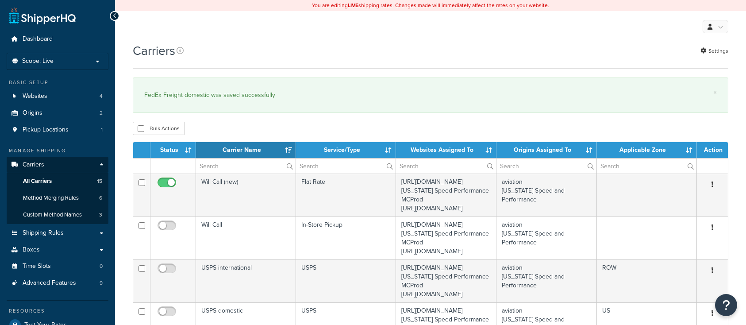
select select "15"
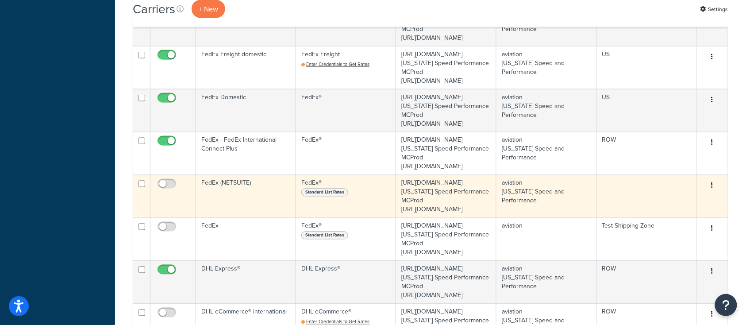
scroll to position [413, 0]
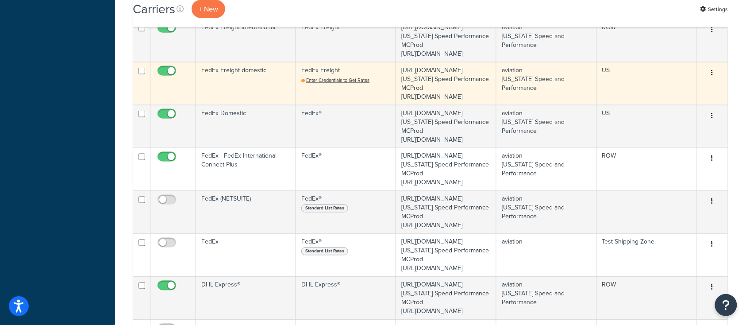
click at [247, 105] on td "FedEx Freight domestic" at bounding box center [246, 83] width 100 height 43
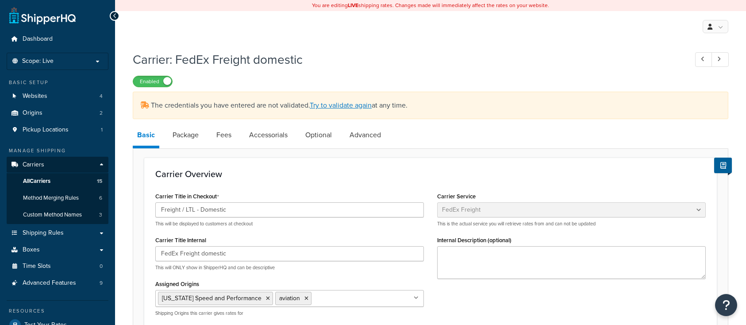
select select "fedExFreight"
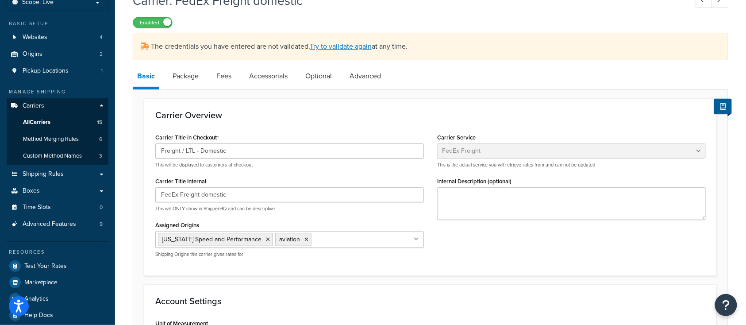
click at [281, 113] on h3 "Carrier Overview" at bounding box center [430, 115] width 551 height 10
click at [272, 85] on link "Accessorials" at bounding box center [268, 76] width 47 height 21
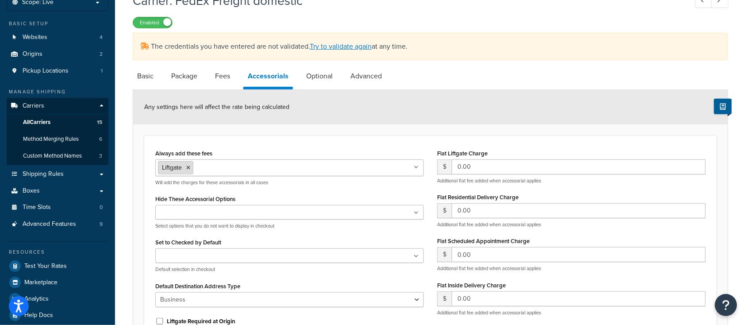
click at [188, 166] on icon at bounding box center [188, 167] width 4 height 5
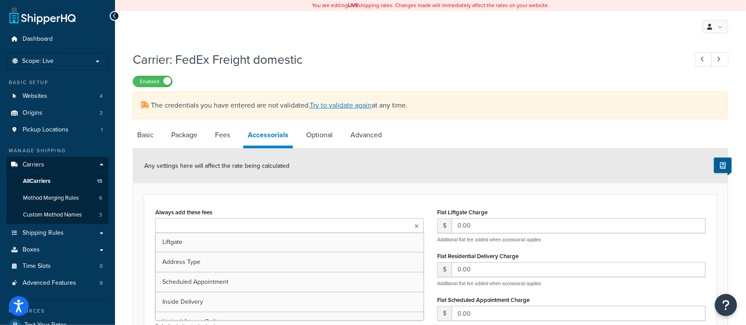
scroll to position [212, 0]
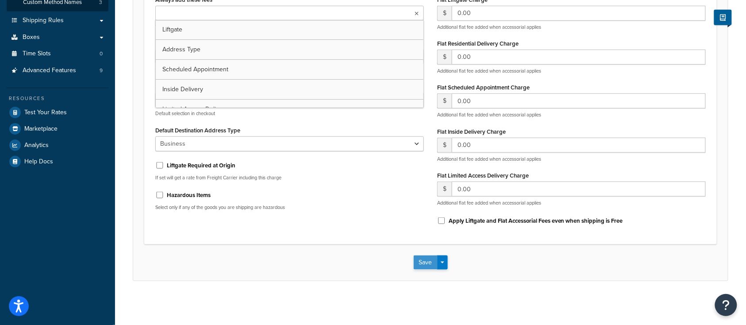
click at [420, 267] on button "Save" at bounding box center [426, 262] width 24 height 14
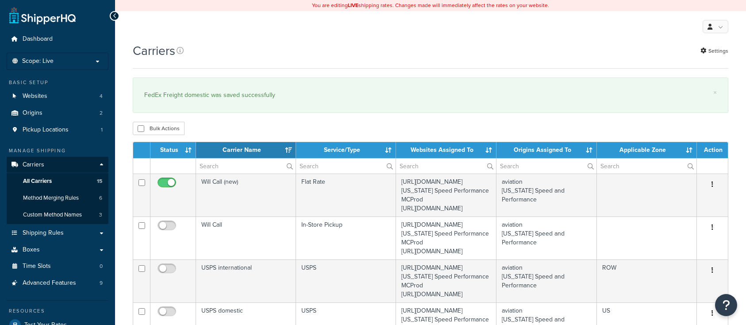
select select "15"
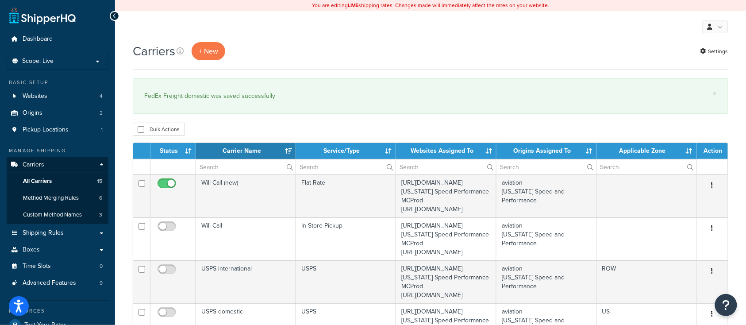
click at [406, 46] on div "Carriers + New Settings" at bounding box center [431, 51] width 596 height 18
